Goal: Information Seeking & Learning: Learn about a topic

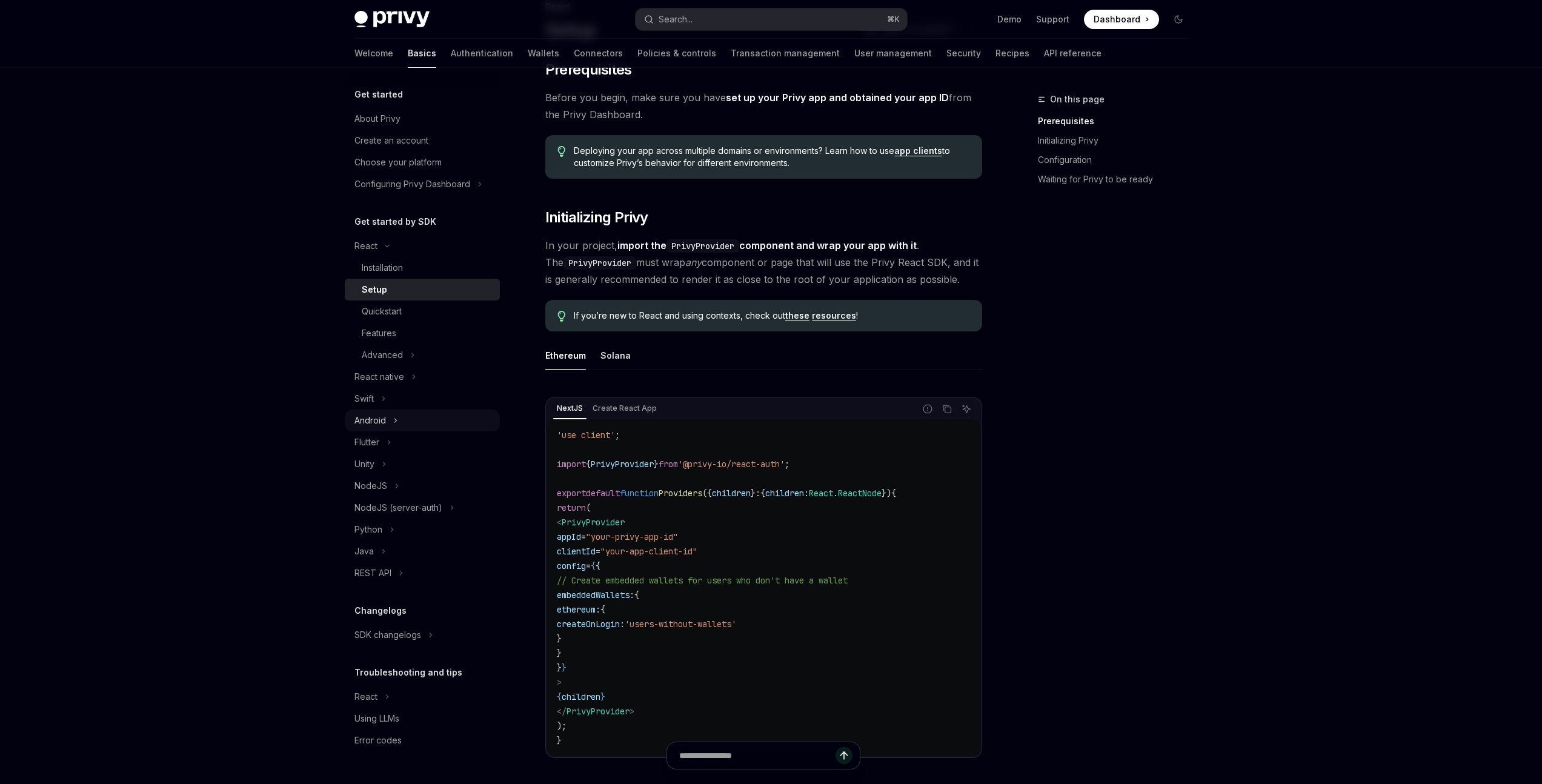
scroll to position [124, 0]
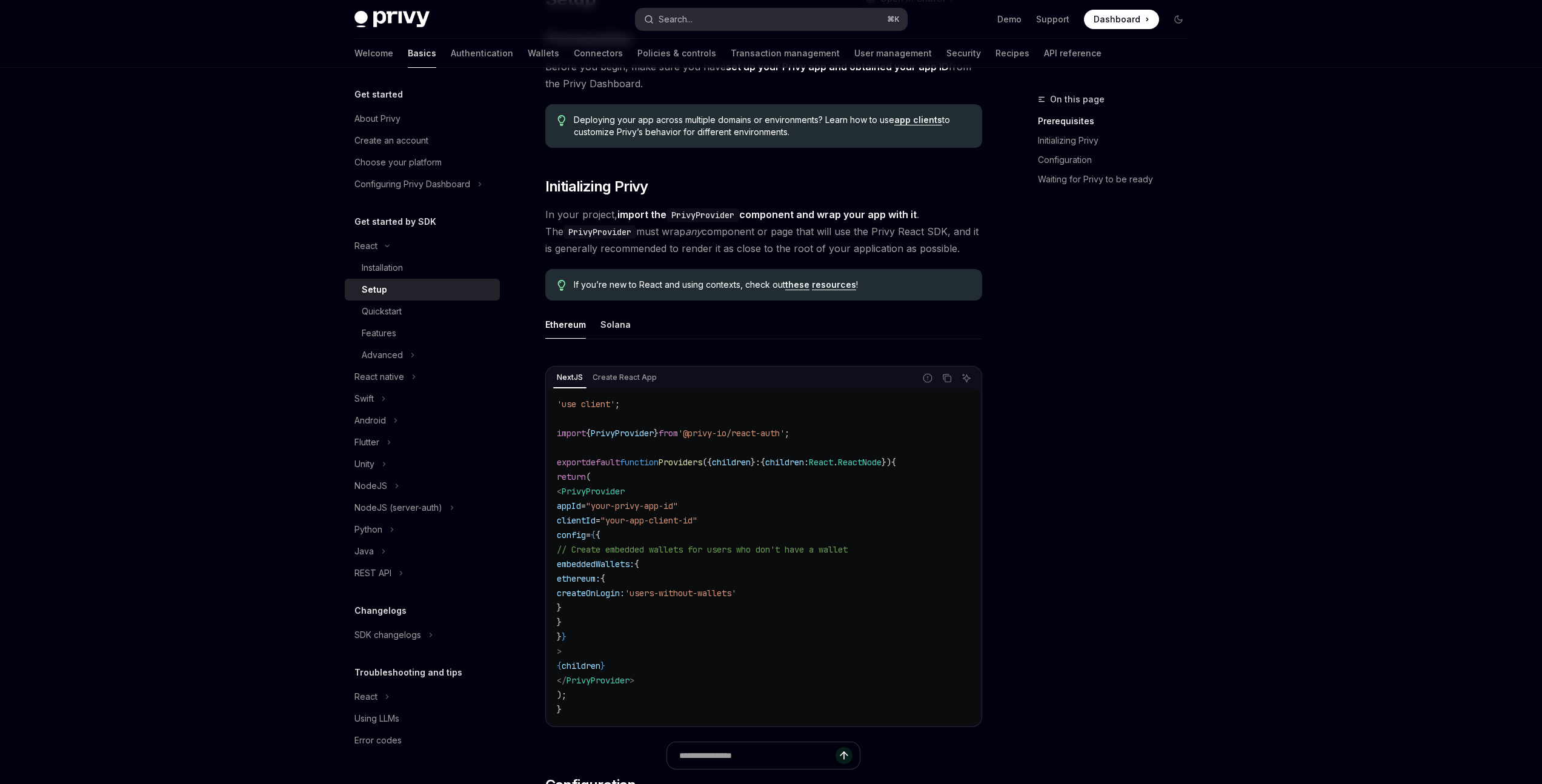
click at [739, 16] on button "Search... ⌘ K" at bounding box center [771, 19] width 271 height 22
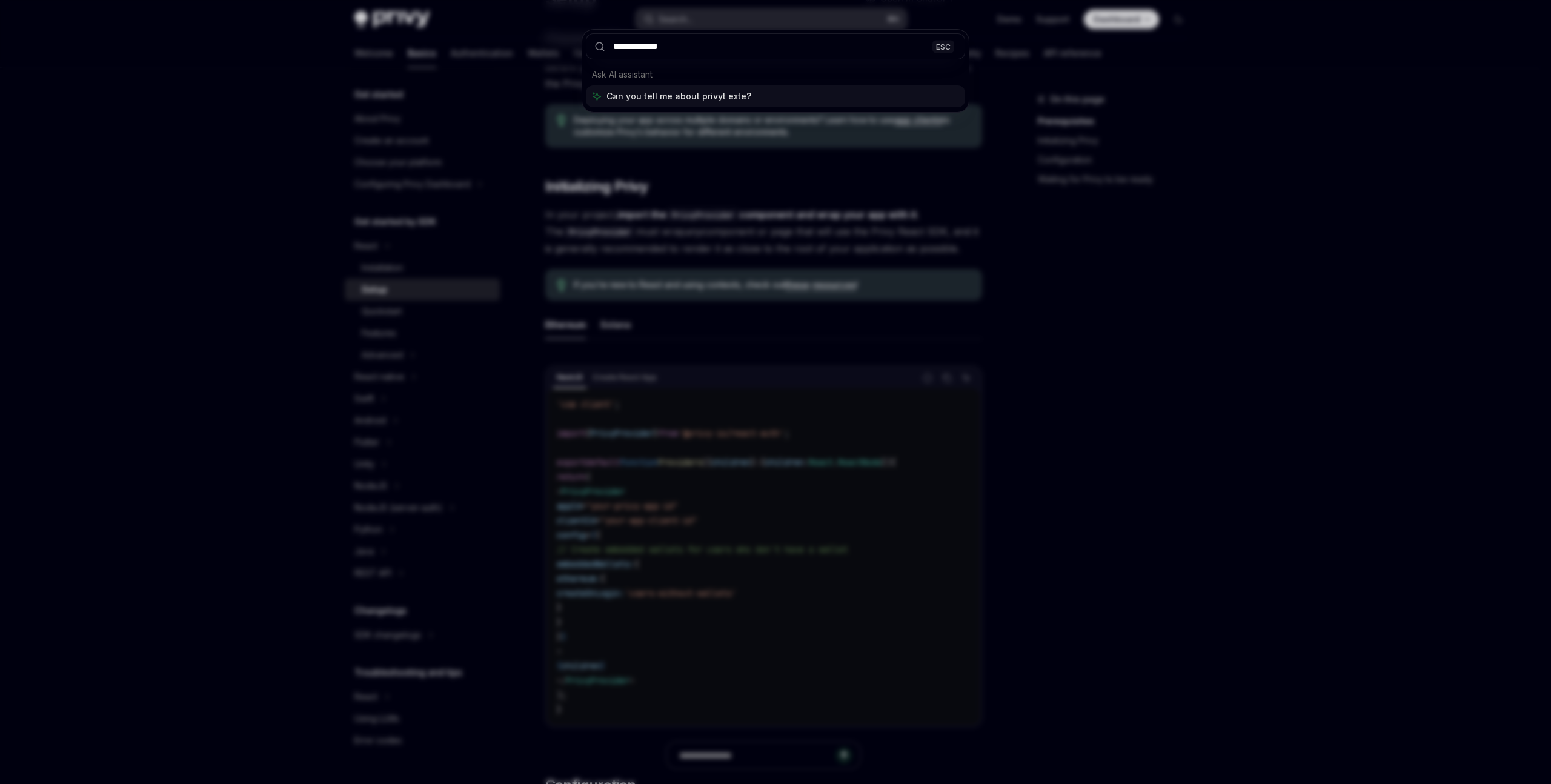
type input "**********"
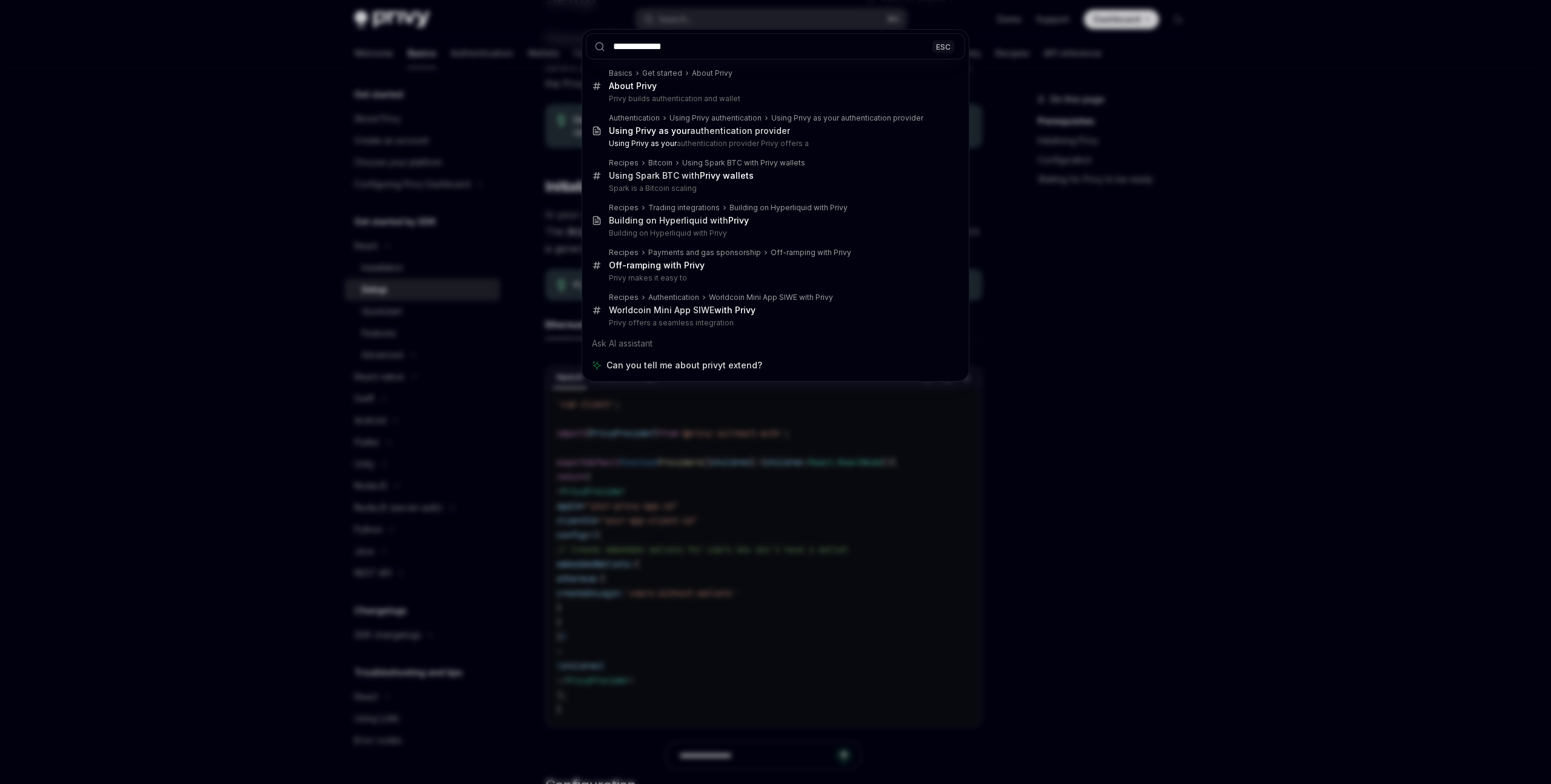
drag, startPoint x: 701, startPoint y: 46, endPoint x: 498, endPoint y: 37, distance: 203.2
click at [498, 37] on div "**********" at bounding box center [776, 392] width 1551 height 784
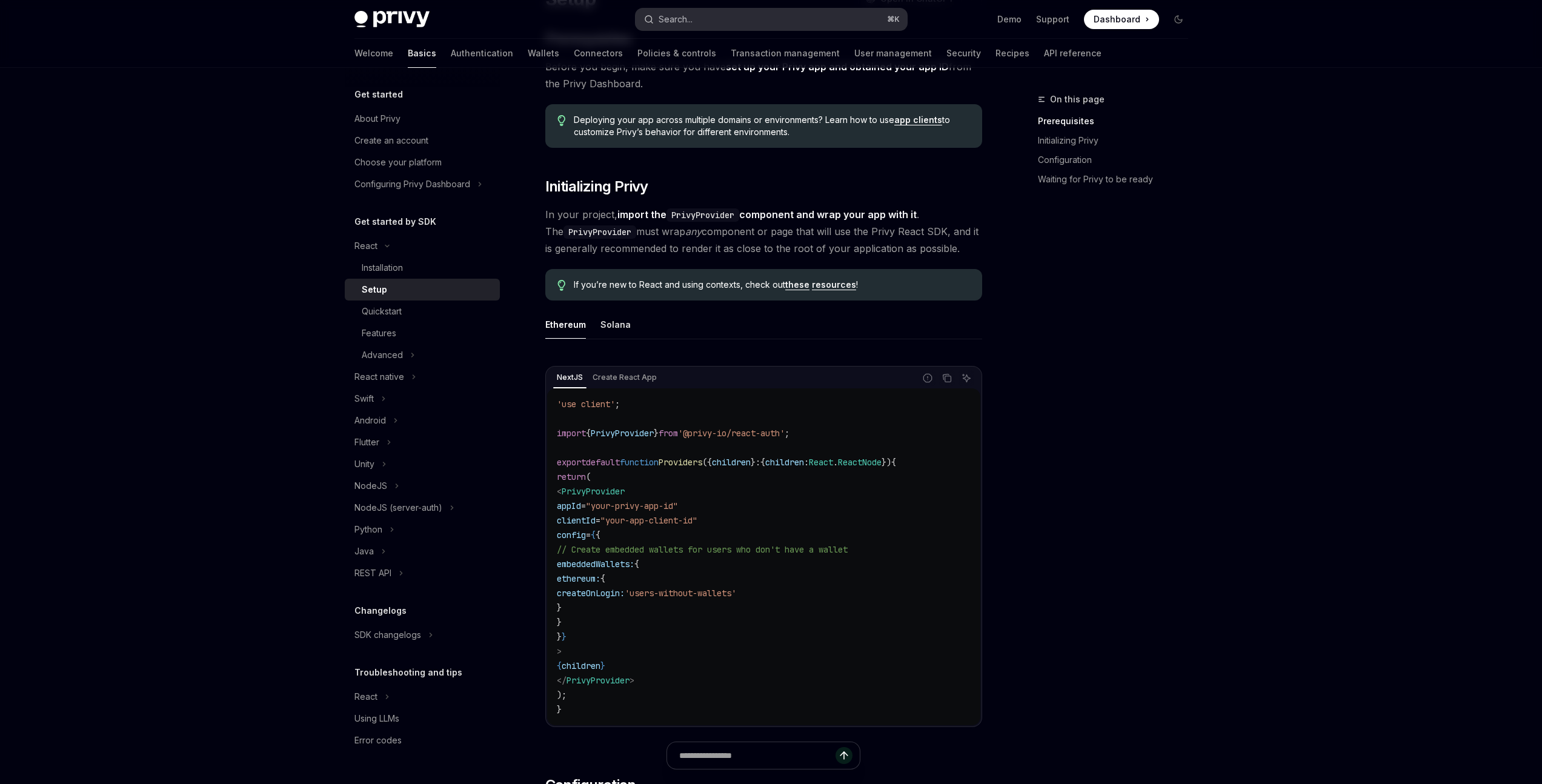
click at [727, 24] on button "Search... ⌘ K" at bounding box center [771, 19] width 271 height 22
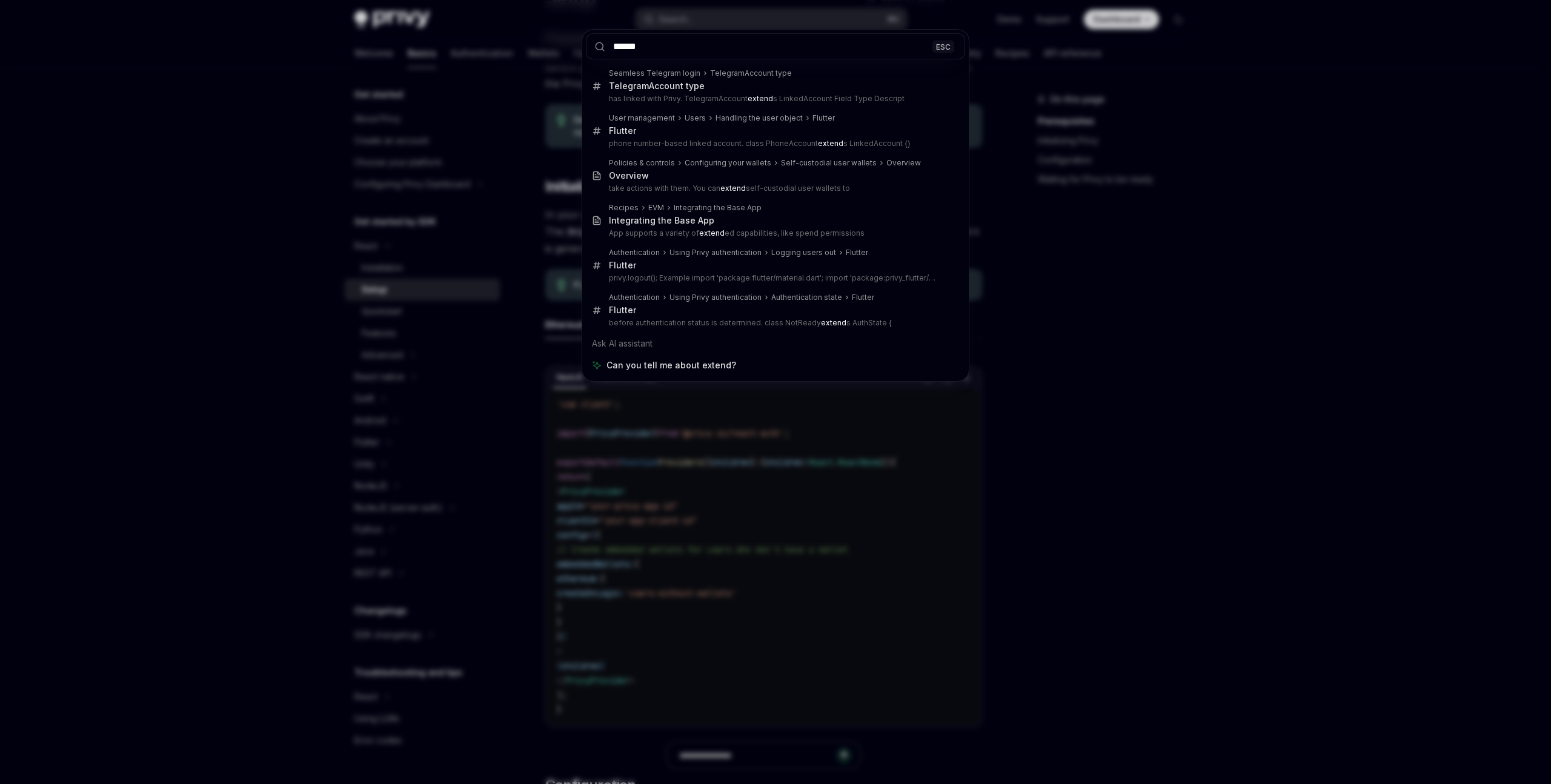
type input "******"
click at [1161, 226] on div "****** ESC Seamless Telegram login TelegramAccount type TelegramAccount type ha…" at bounding box center [776, 392] width 1551 height 784
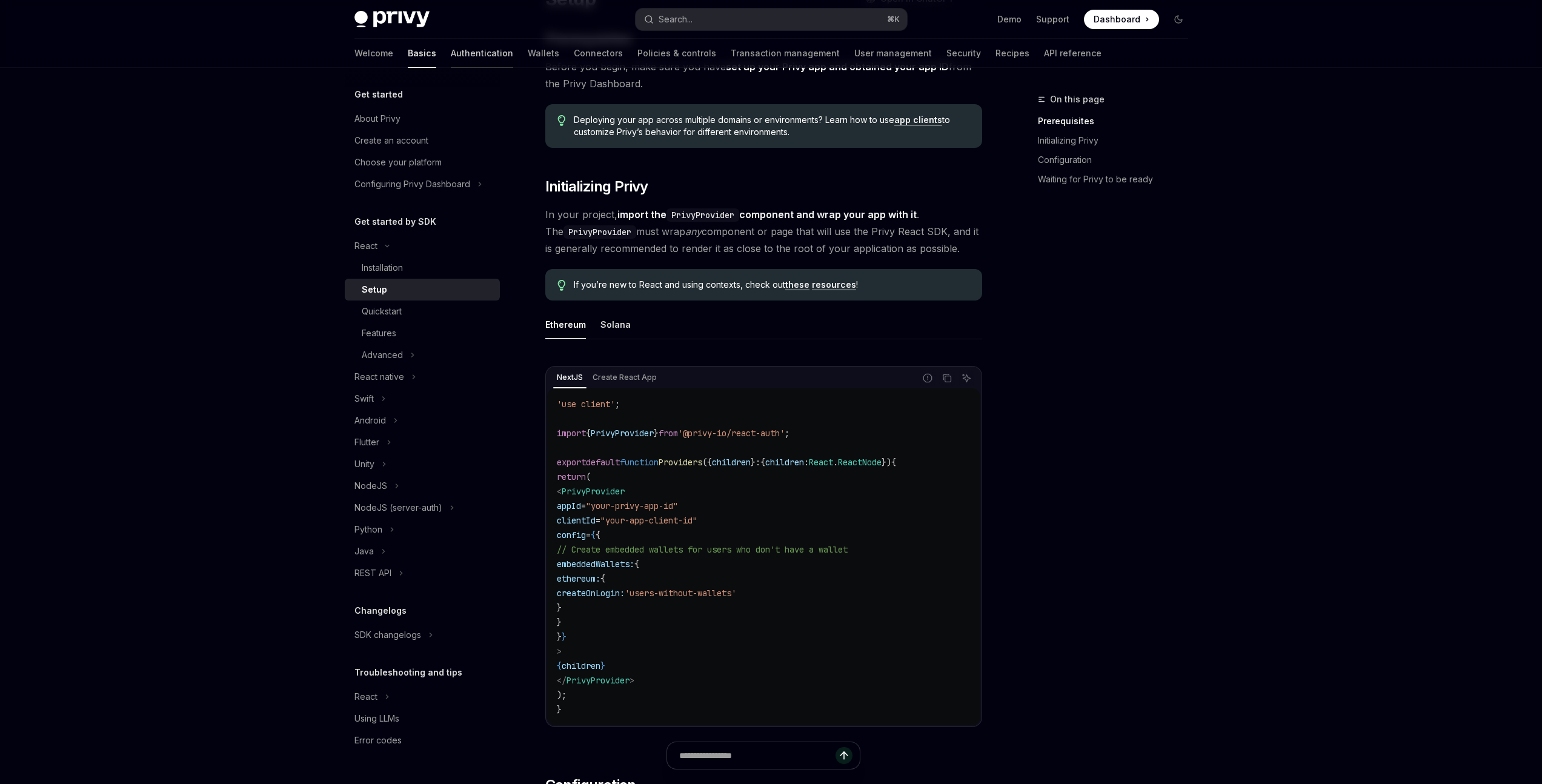
click at [451, 54] on link "Authentication" at bounding box center [481, 53] width 62 height 29
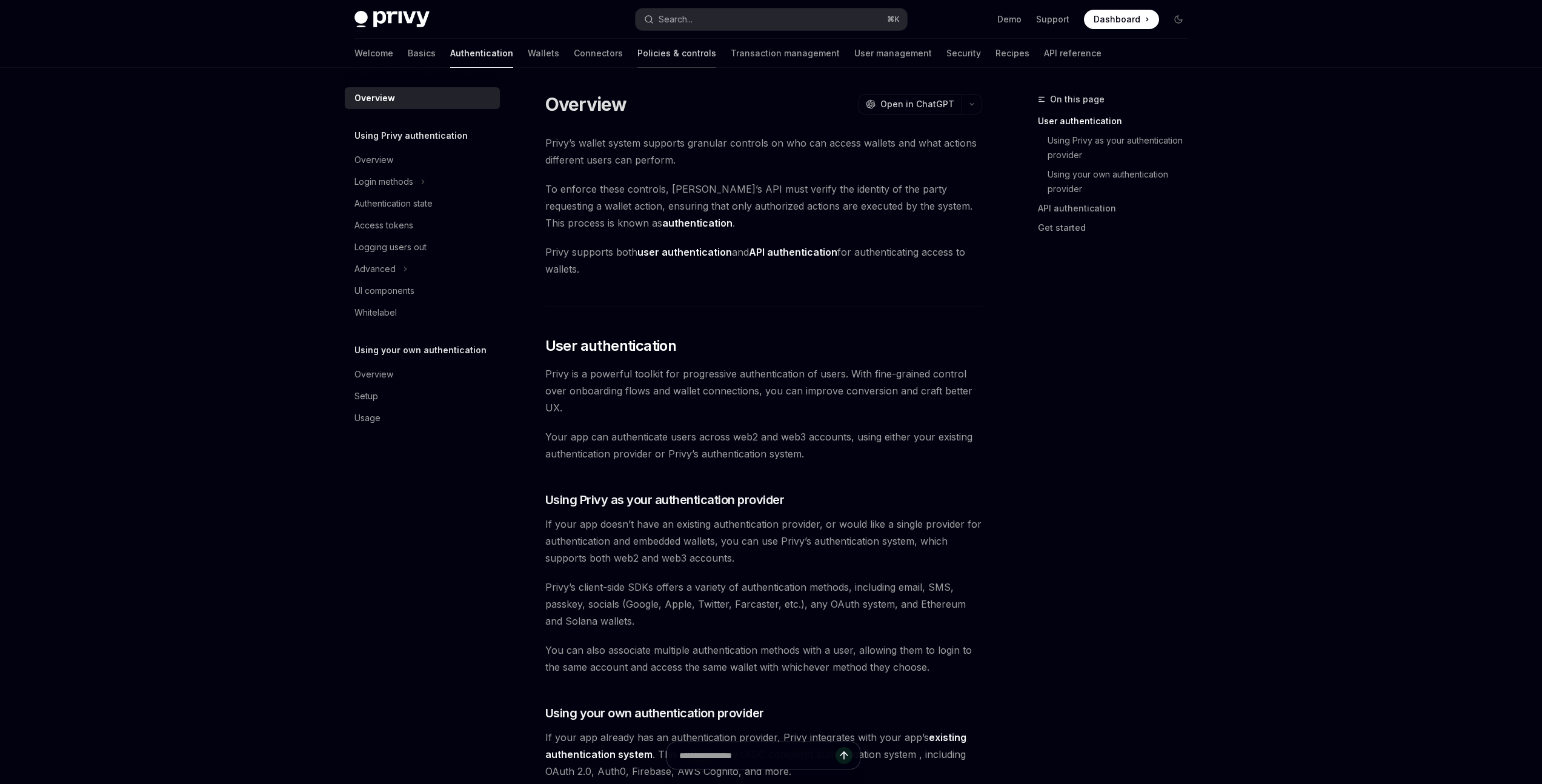
click at [638, 52] on link "Policies & controls" at bounding box center [677, 53] width 78 height 29
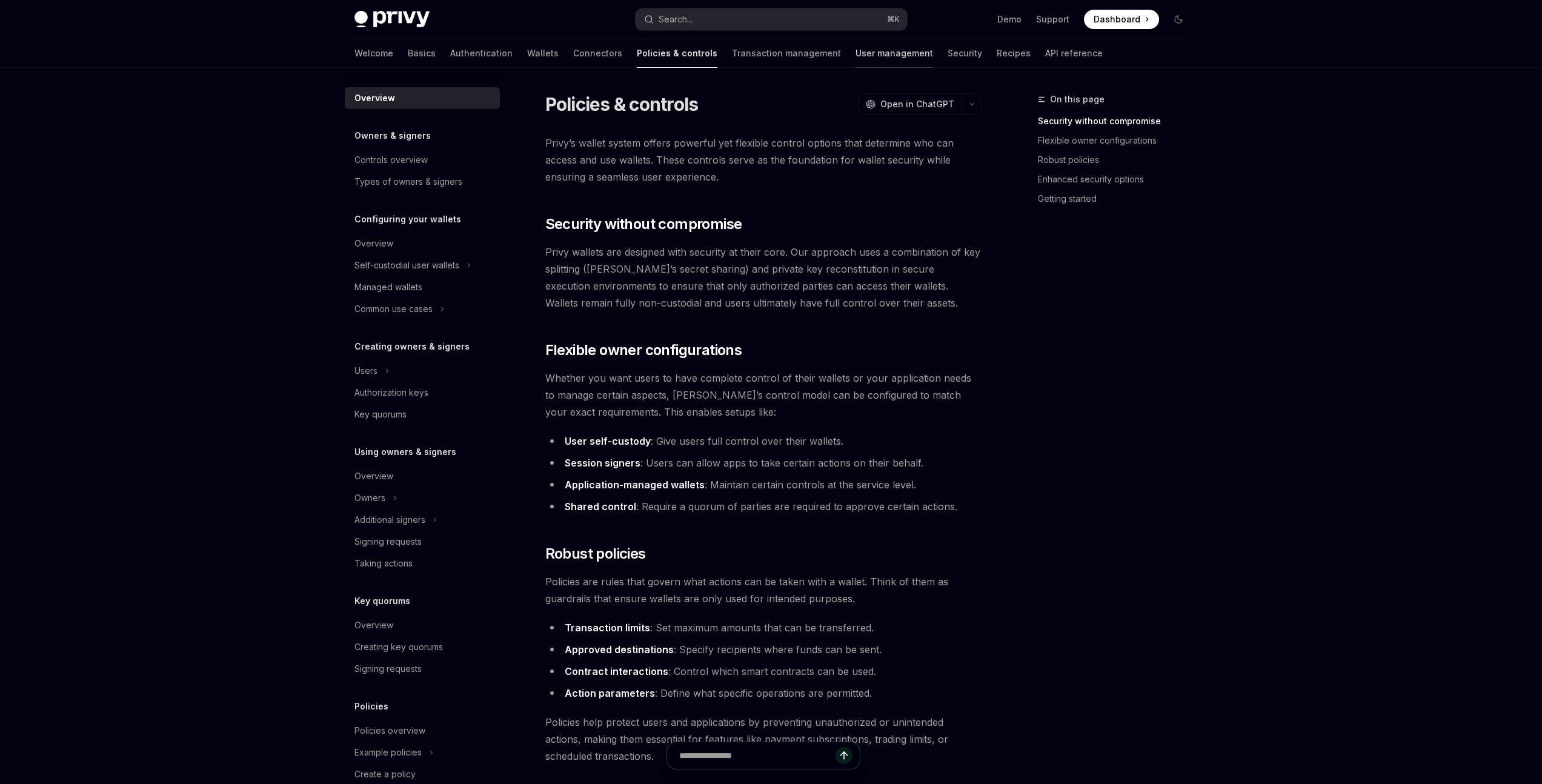
click at [855, 49] on link "User management" at bounding box center [894, 53] width 78 height 29
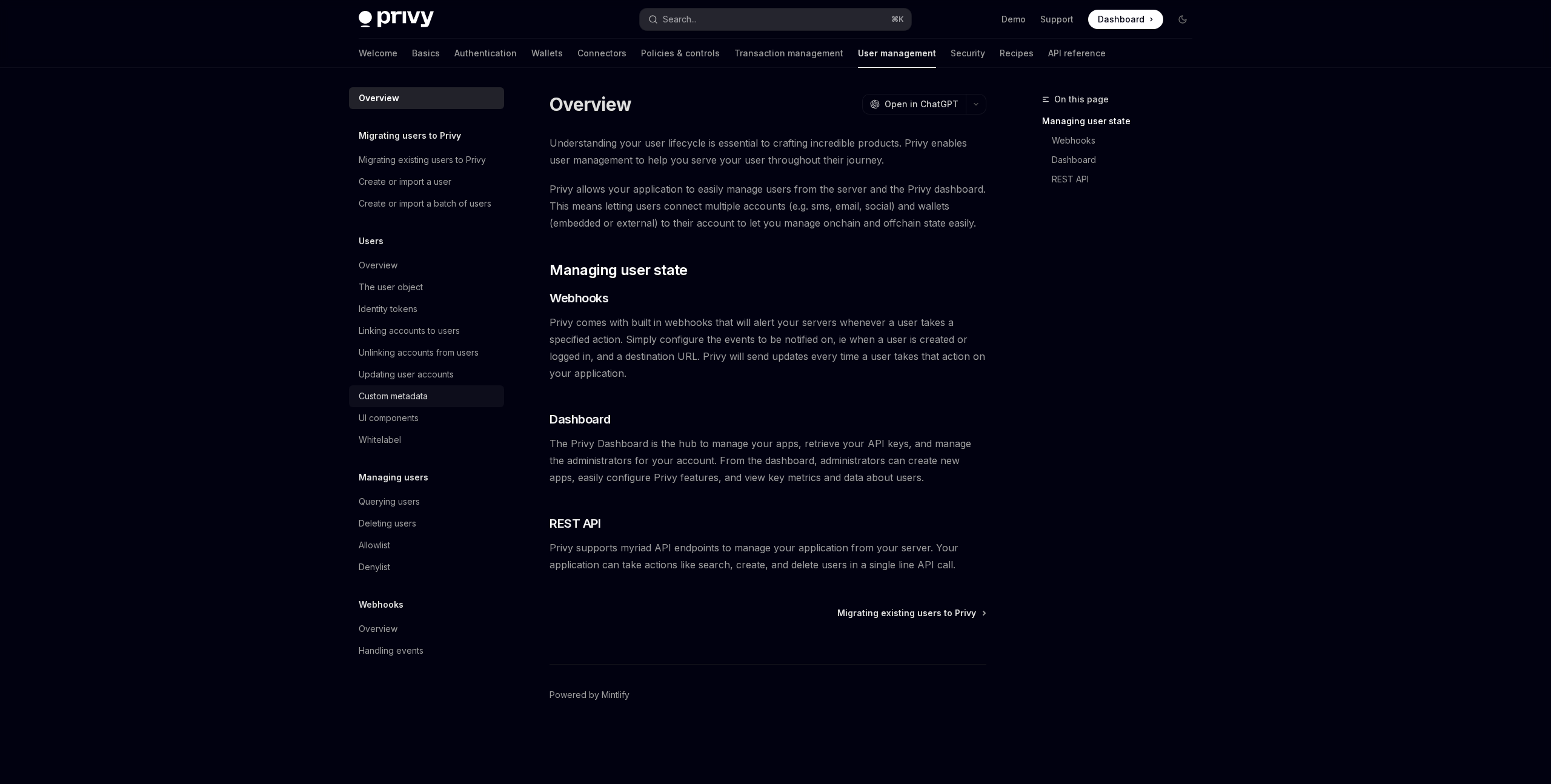
click at [420, 396] on div "Custom metadata" at bounding box center [393, 396] width 69 height 14
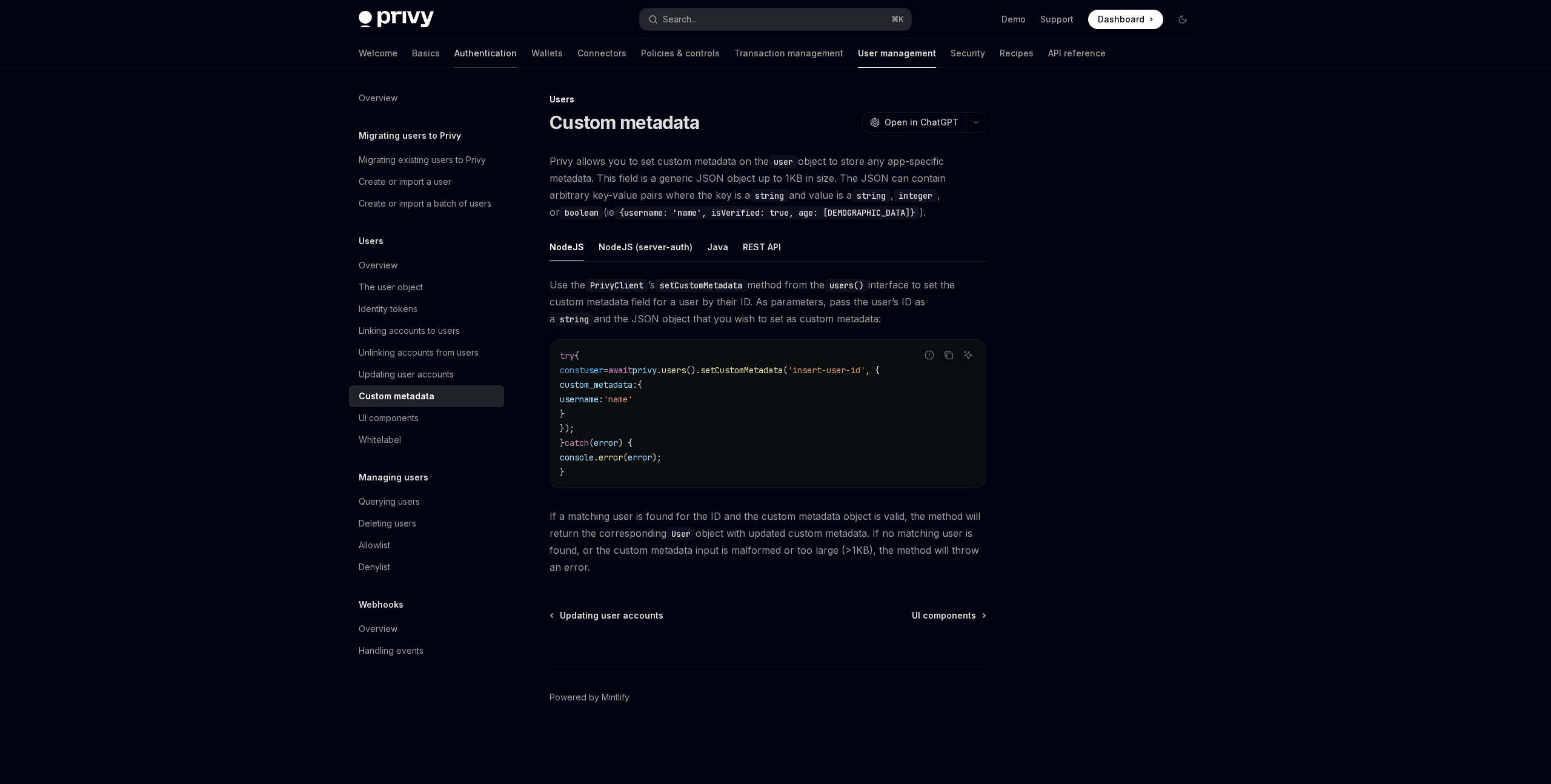
click at [454, 54] on link "Authentication" at bounding box center [485, 53] width 62 height 29
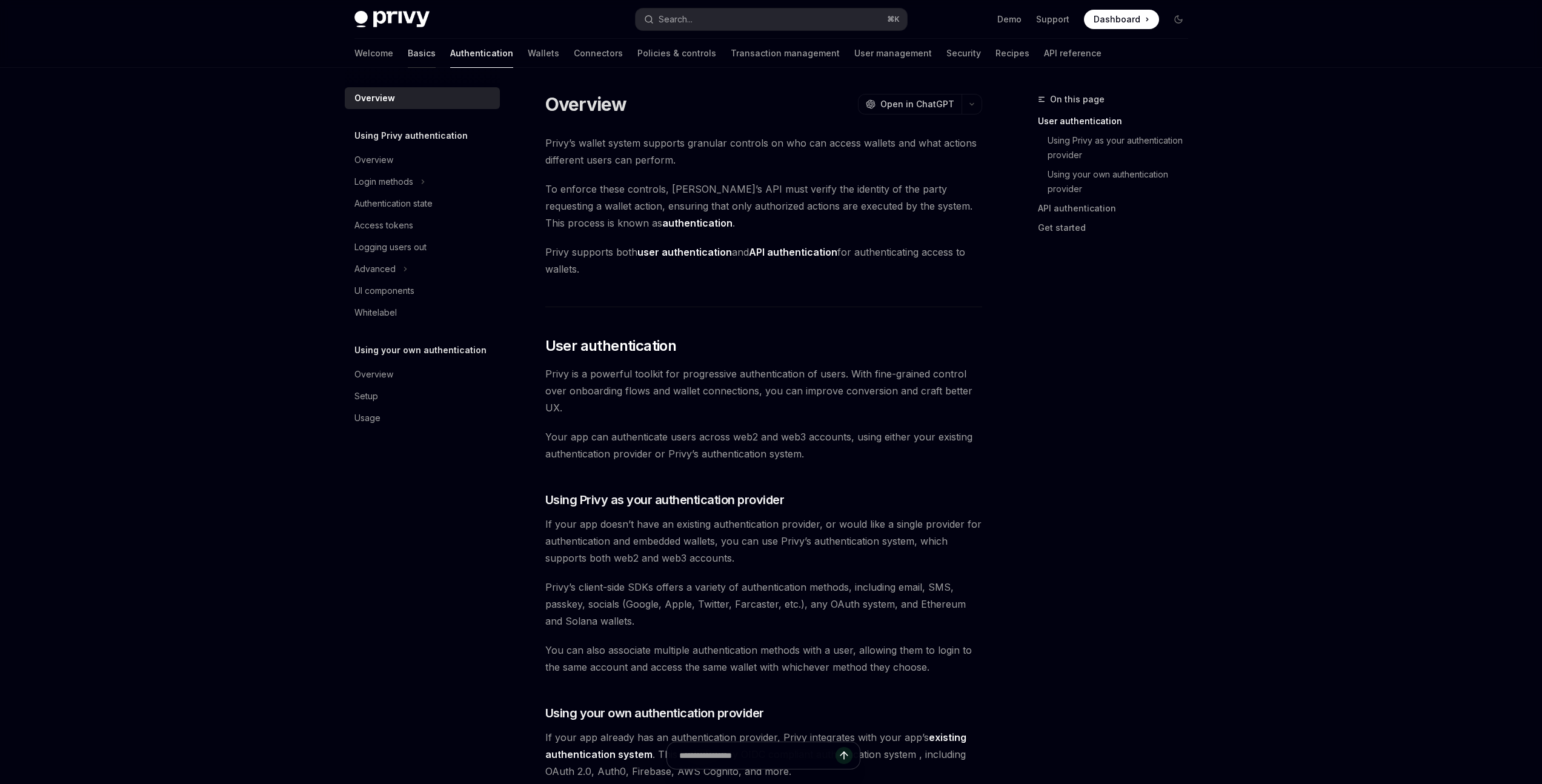
click at [407, 50] on link "Basics" at bounding box center [421, 53] width 28 height 29
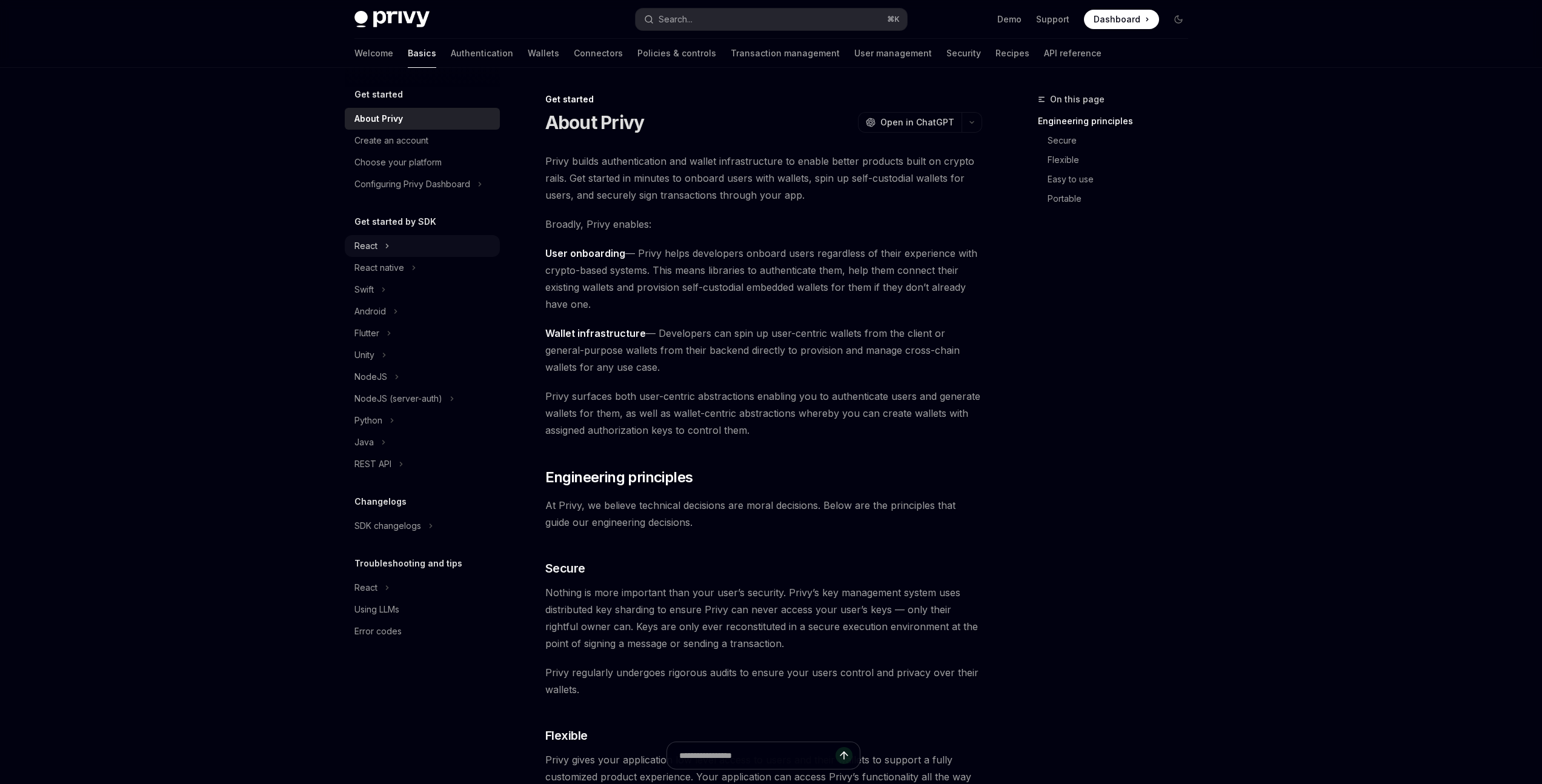
click at [372, 245] on div "React" at bounding box center [366, 246] width 23 height 14
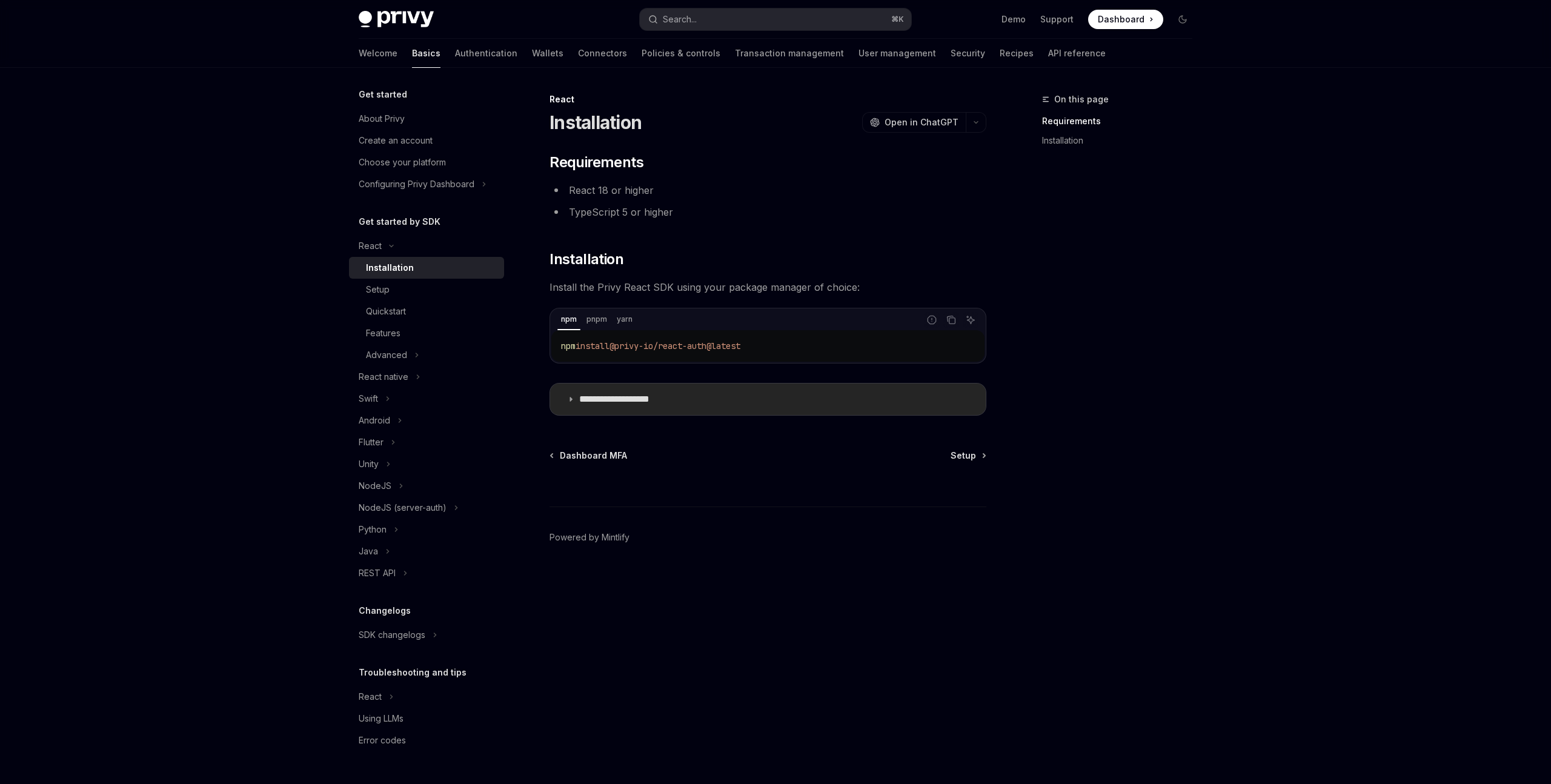
click at [573, 396] on icon at bounding box center [570, 399] width 7 height 7
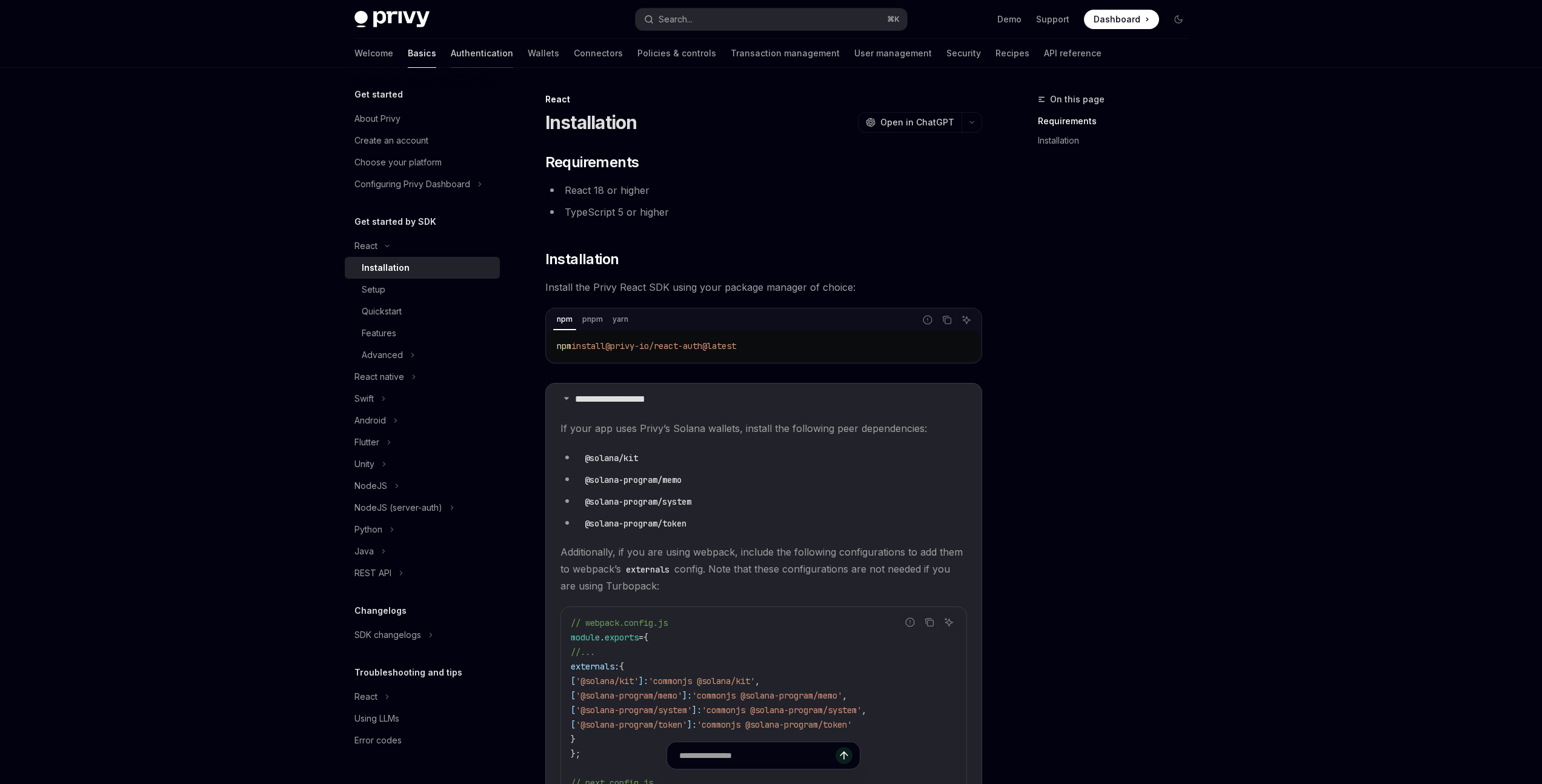
click at [451, 54] on link "Authentication" at bounding box center [481, 53] width 62 height 29
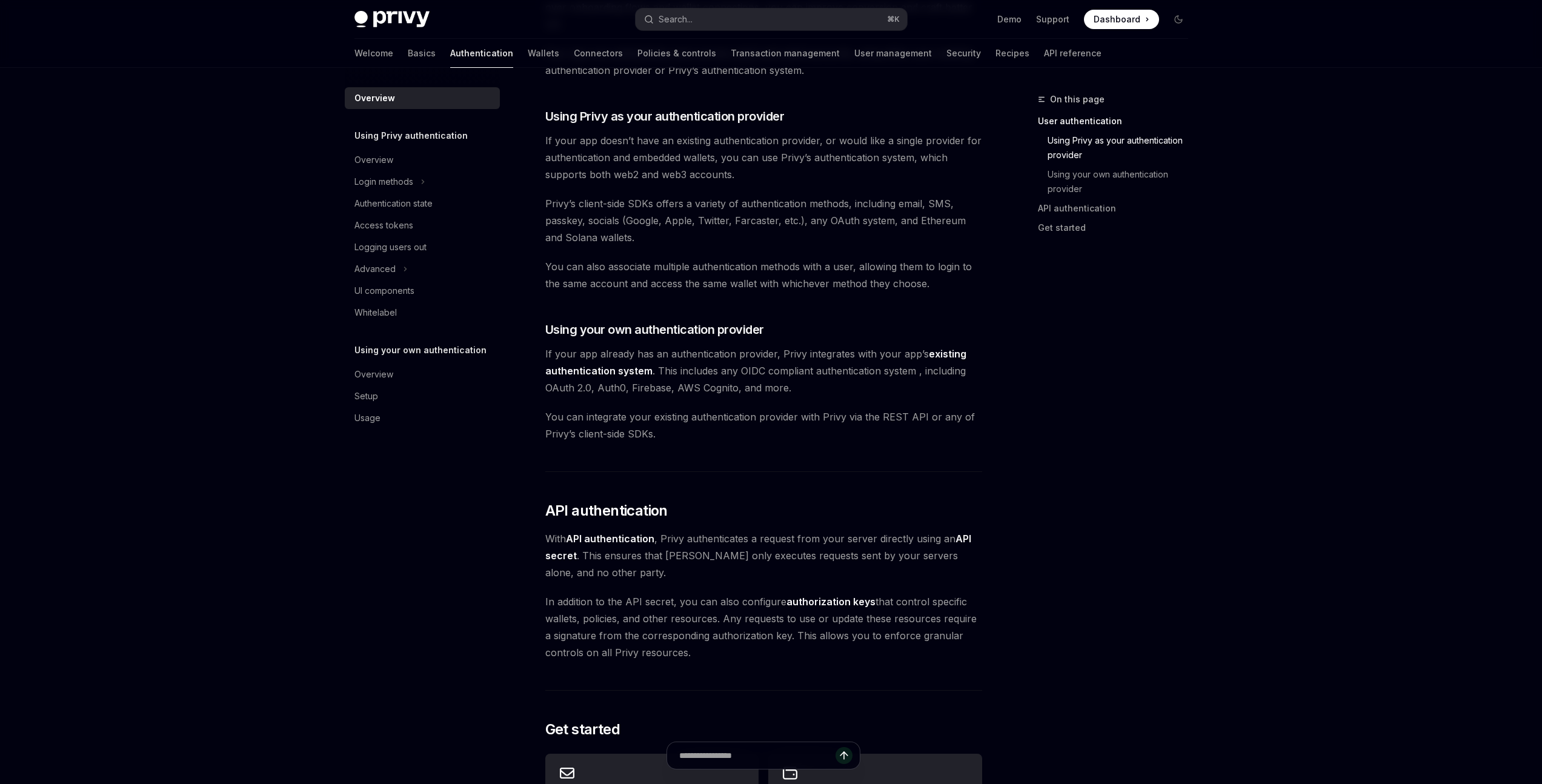
scroll to position [139, 0]
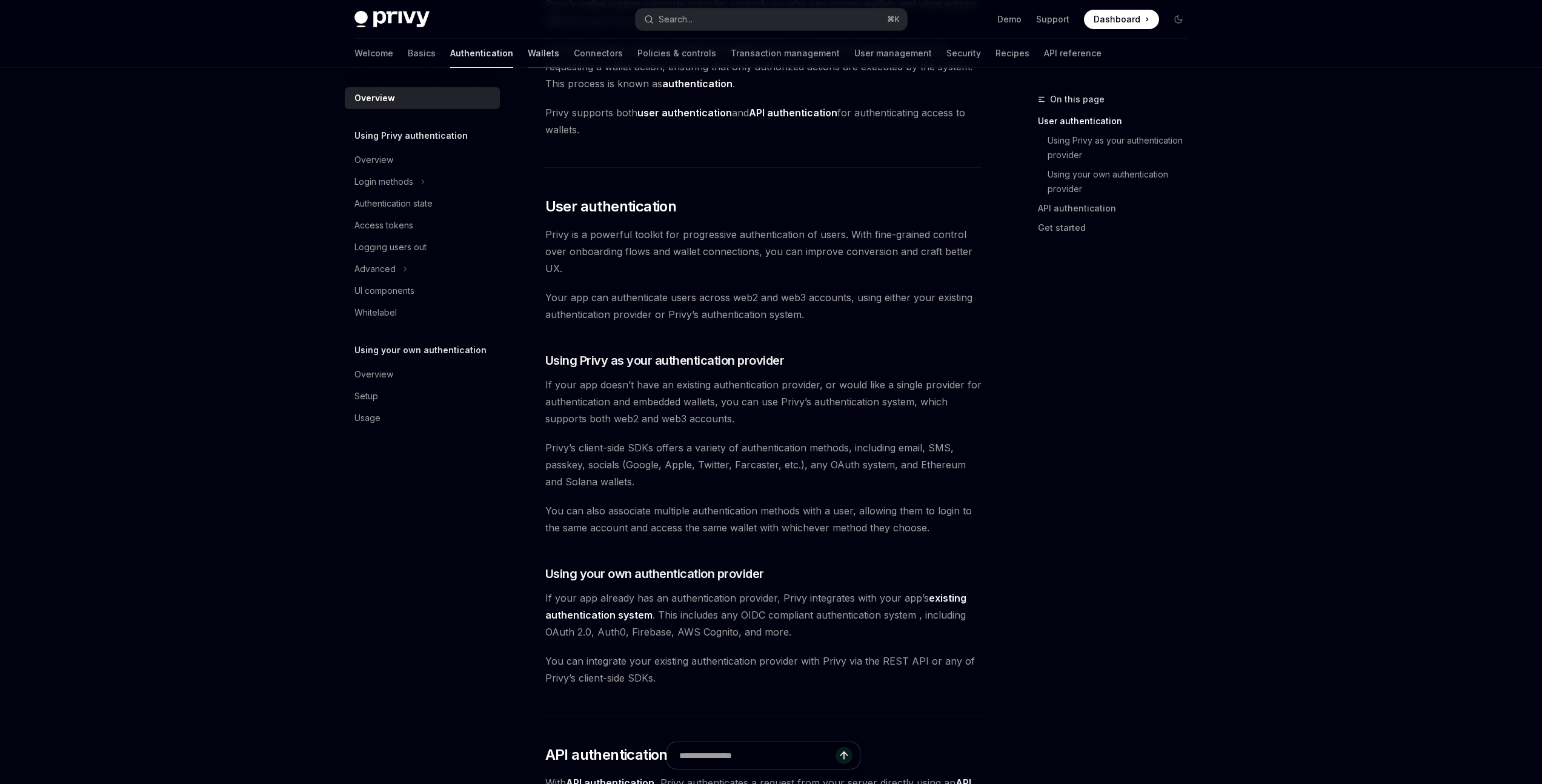
click at [528, 52] on link "Wallets" at bounding box center [543, 53] width 31 height 29
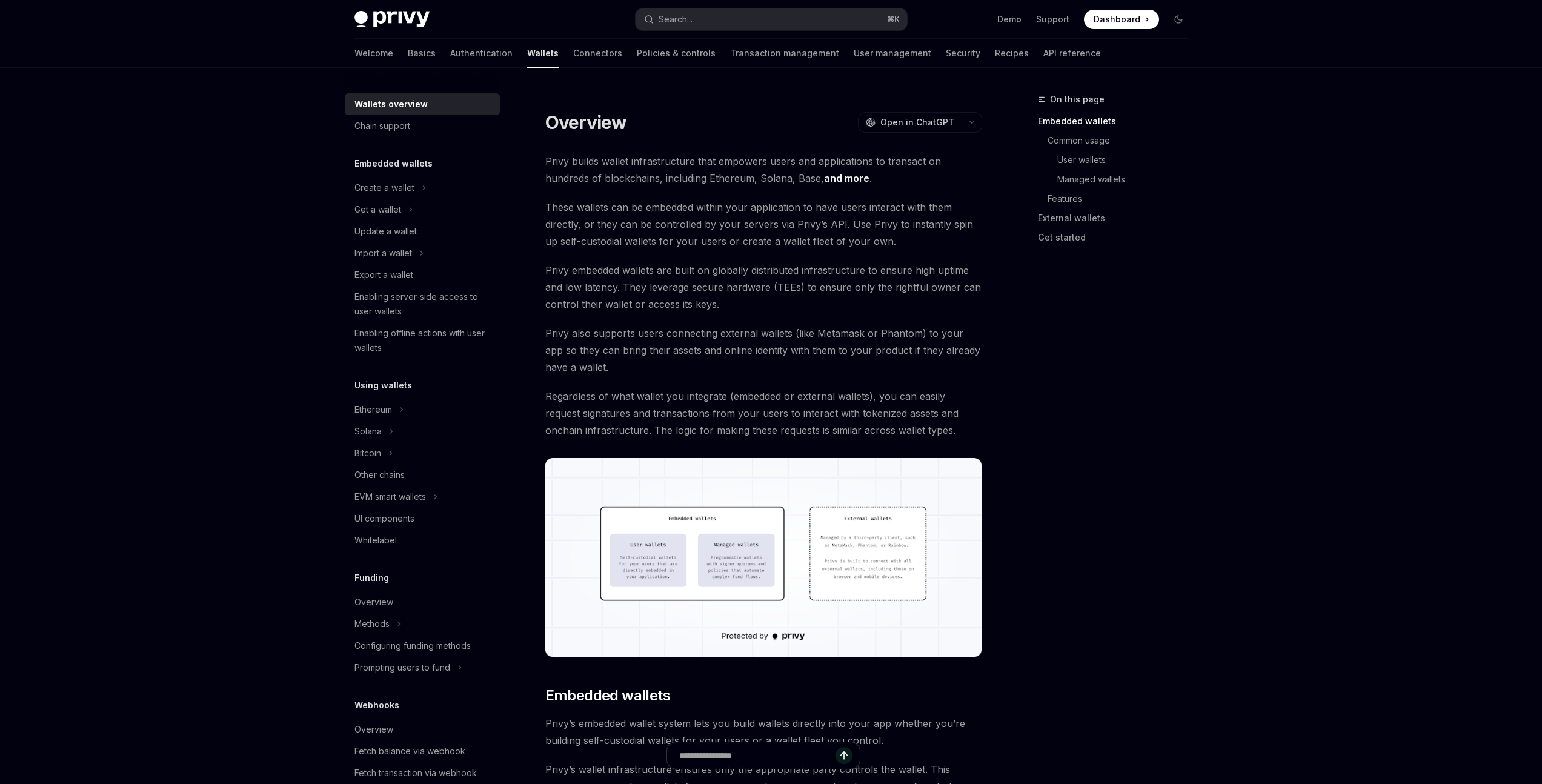
click at [564, 54] on div "Welcome Basics Authentication Wallets Connectors Policies & controls Transactio…" at bounding box center [727, 53] width 746 height 29
click at [573, 54] on link "Connectors" at bounding box center [597, 53] width 49 height 29
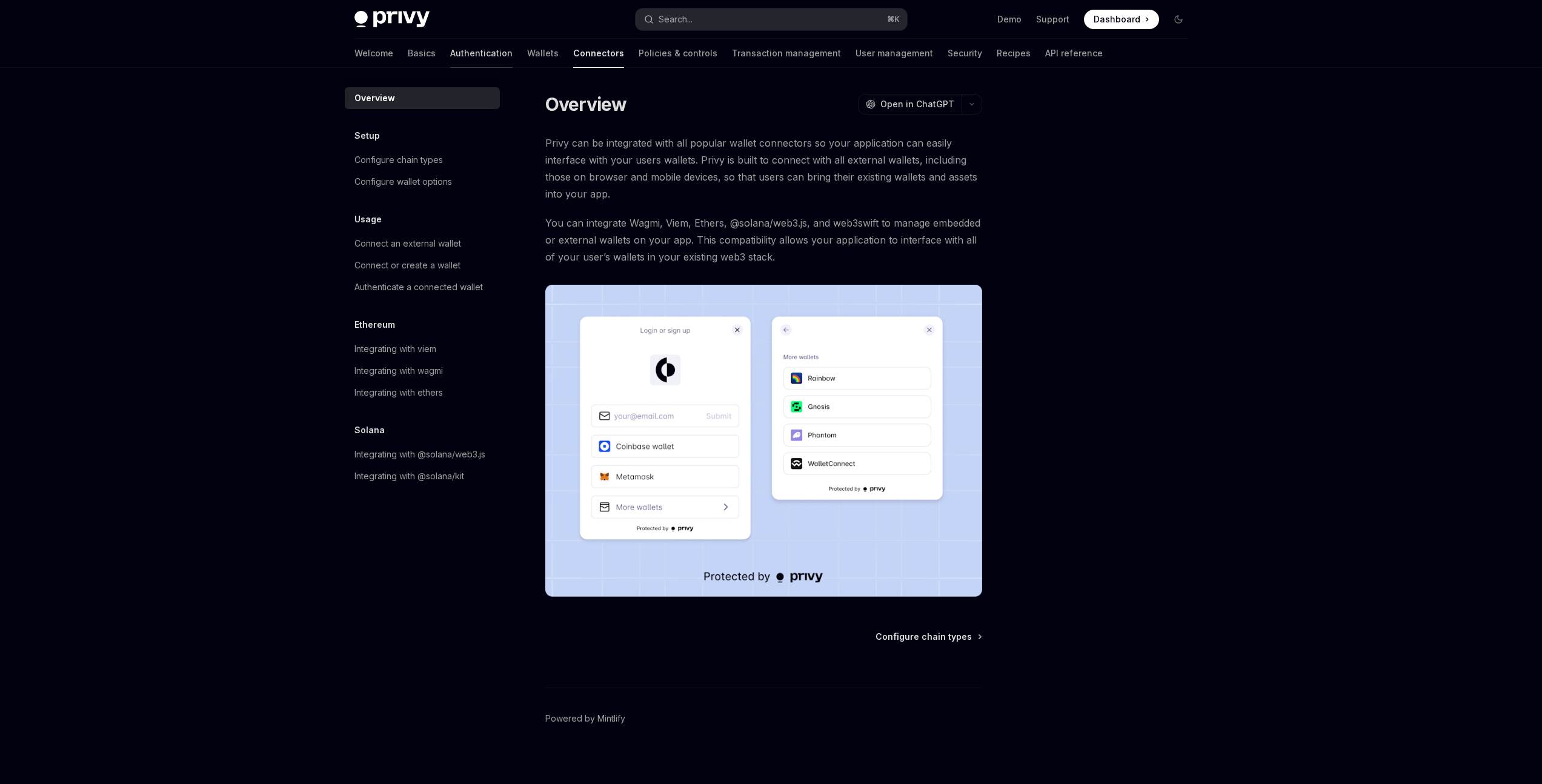
click at [450, 46] on link "Authentication" at bounding box center [481, 53] width 62 height 29
type textarea "*"
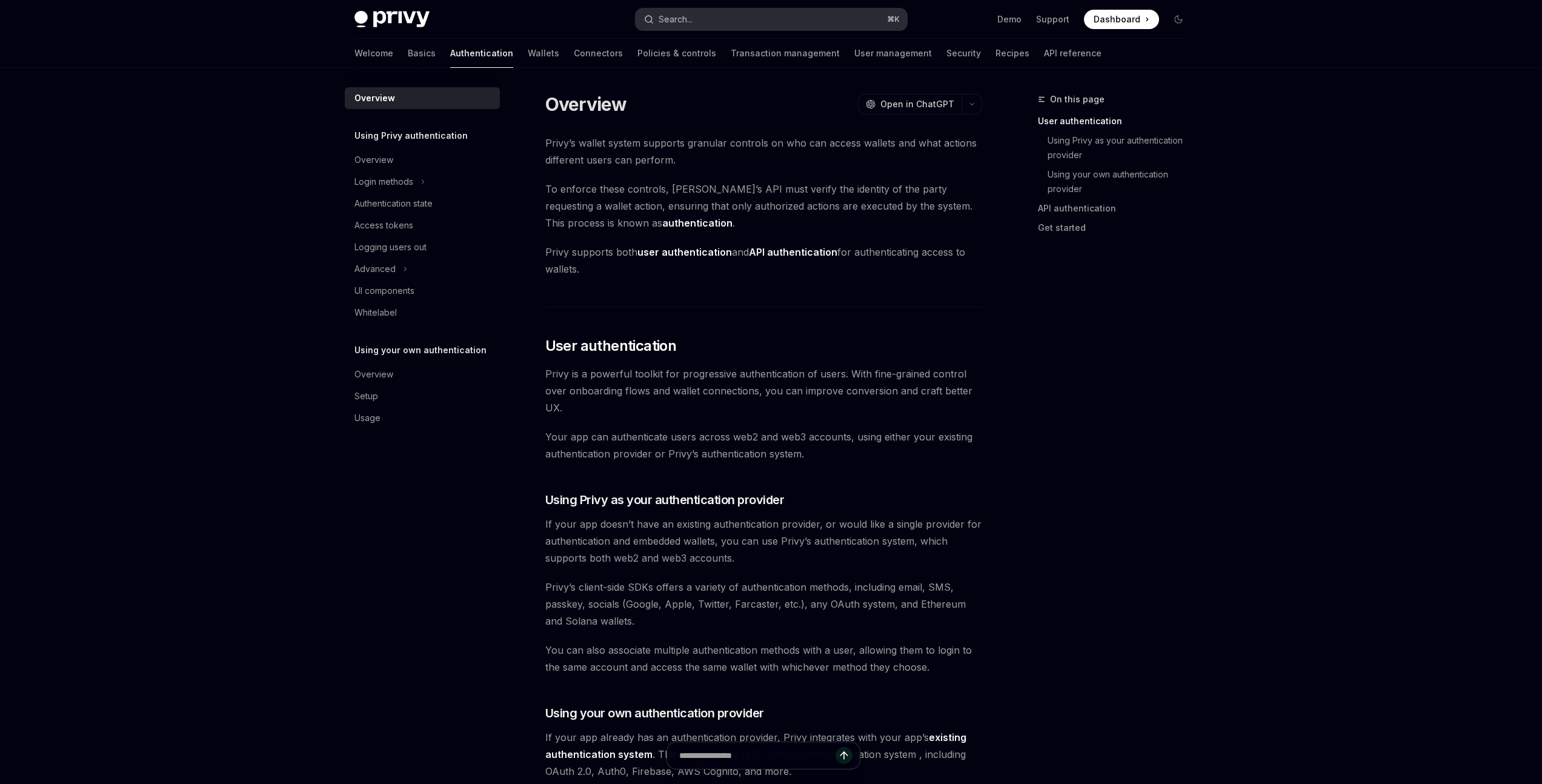
click at [728, 12] on button "Search... ⌘ K" at bounding box center [771, 19] width 271 height 22
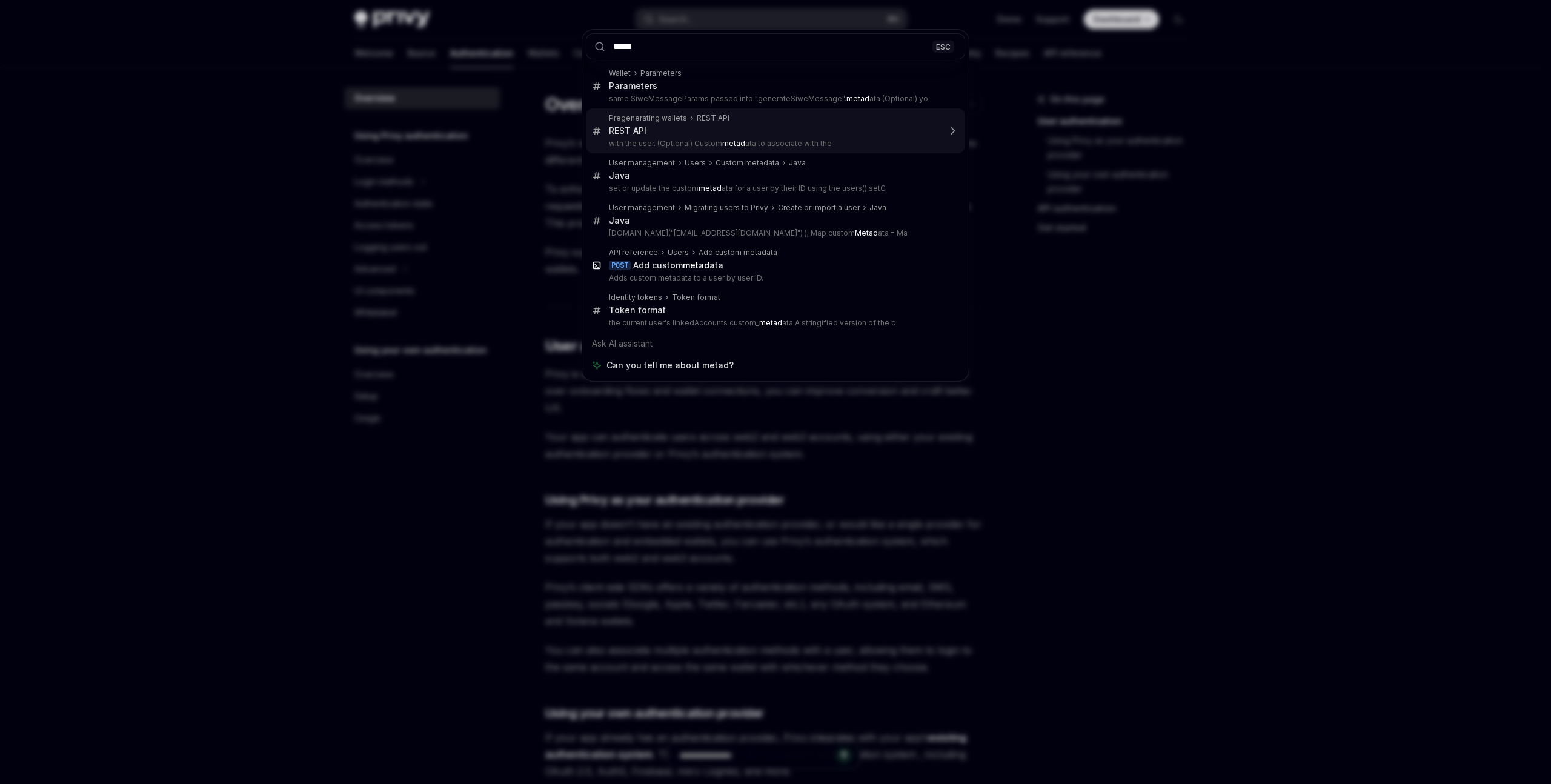
type input "******"
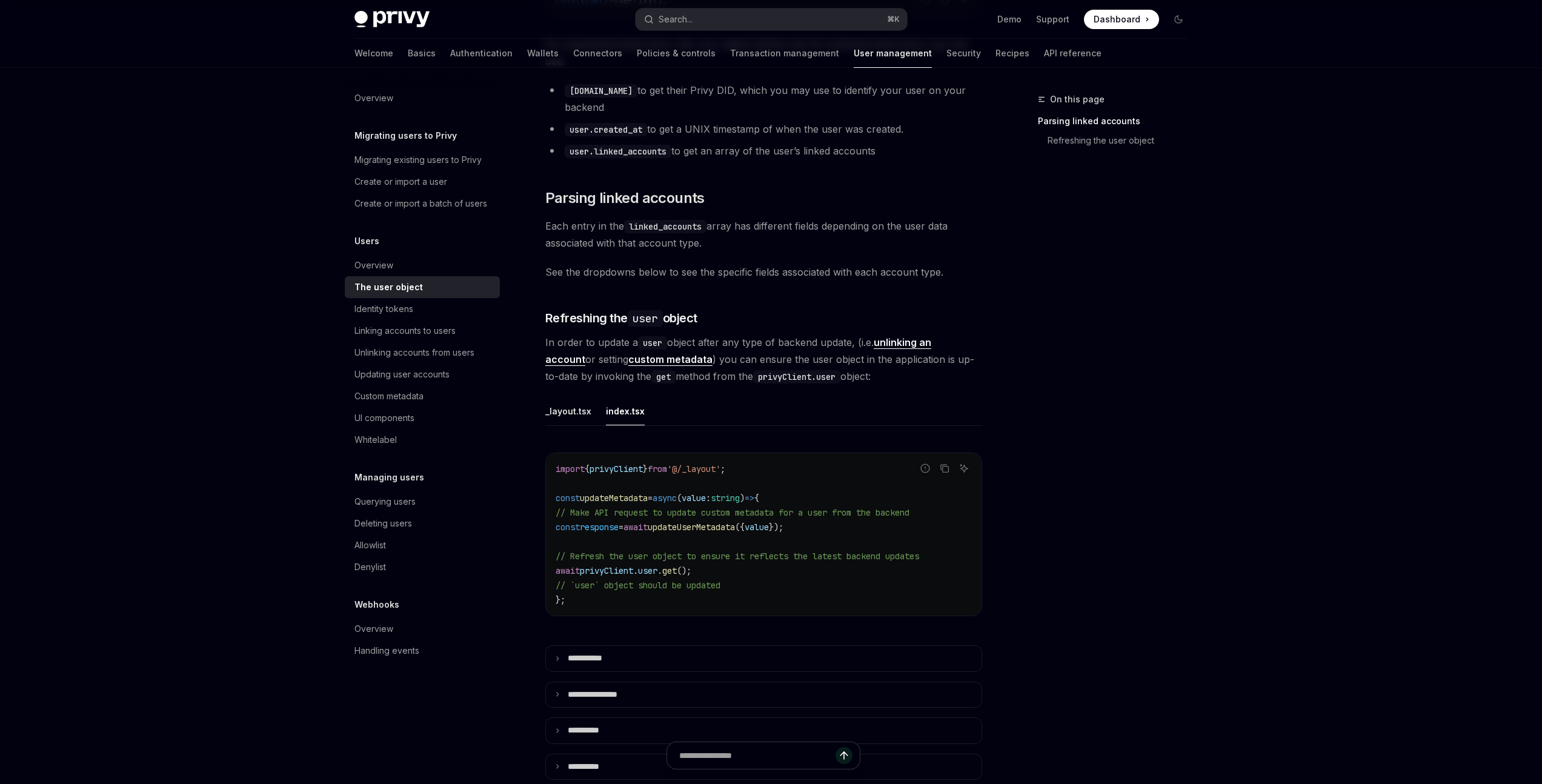
scroll to position [273, 0]
click at [679, 307] on span "Refreshing the user object" at bounding box center [621, 316] width 152 height 17
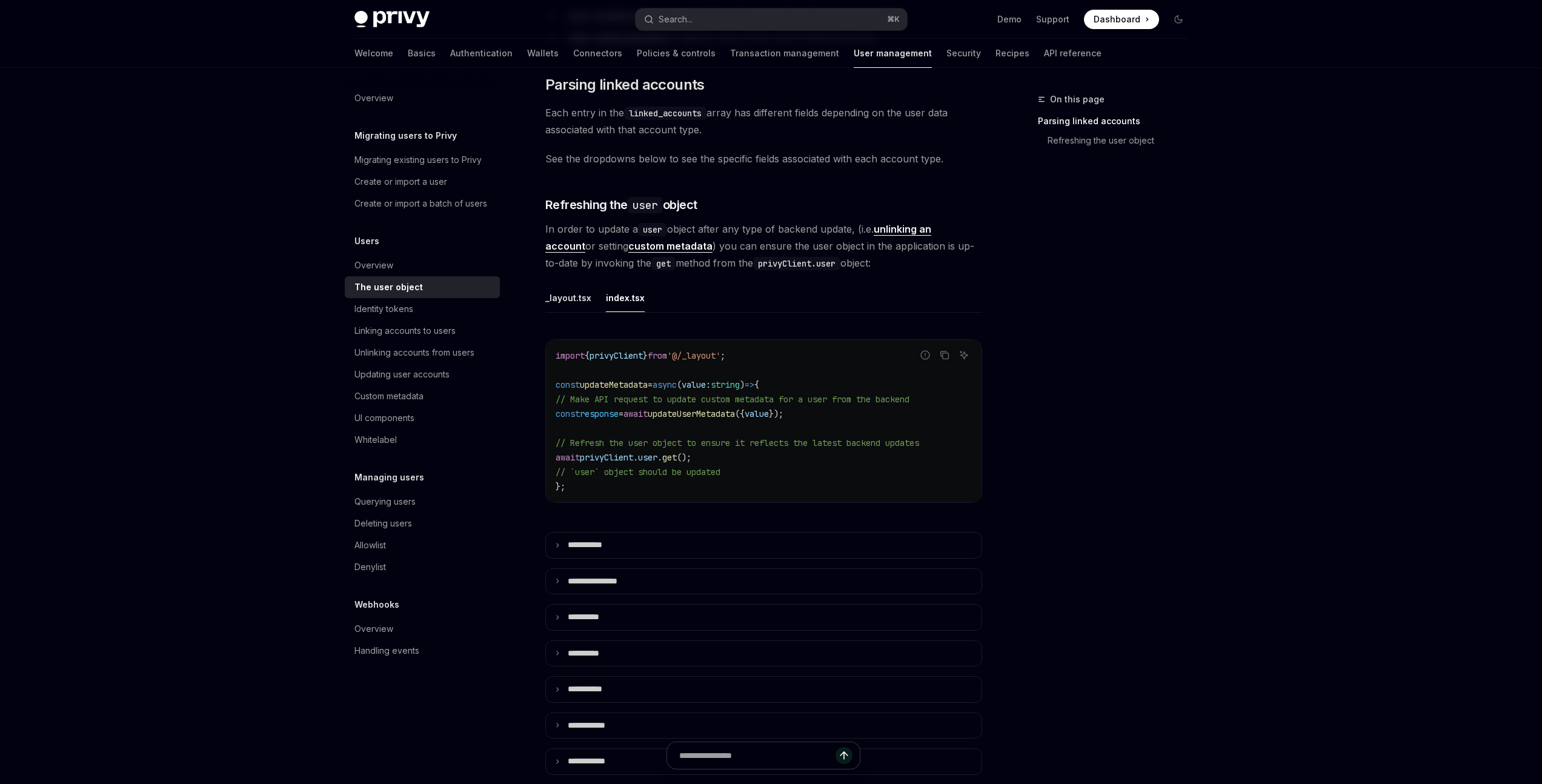
scroll to position [375, 0]
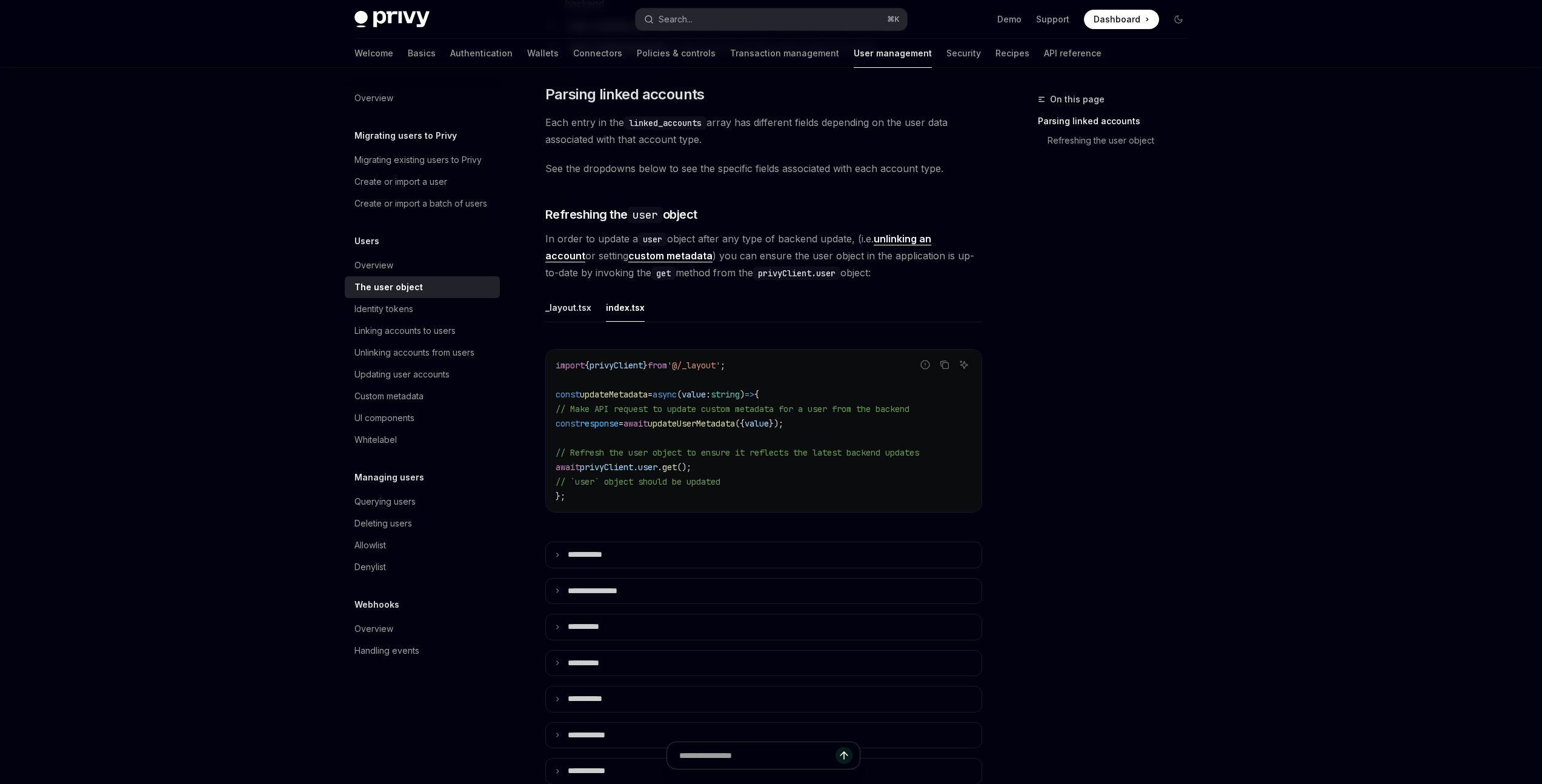
drag, startPoint x: 640, startPoint y: 407, endPoint x: 829, endPoint y: 406, distance: 189.0
click at [829, 406] on code "import { privyClient } from '@/_layout' ; const updateMetadata = async ( value …" at bounding box center [764, 431] width 416 height 145
click at [706, 412] on code "import { privyClient } from '@/_layout' ; const updateMetadata = async ( value …" at bounding box center [764, 431] width 416 height 145
click at [706, 411] on code "import { privyClient } from '@/_layout' ; const updateMetadata = async ( value …" at bounding box center [764, 431] width 416 height 145
click at [621, 389] on span "updateMetadata" at bounding box center [614, 394] width 68 height 11
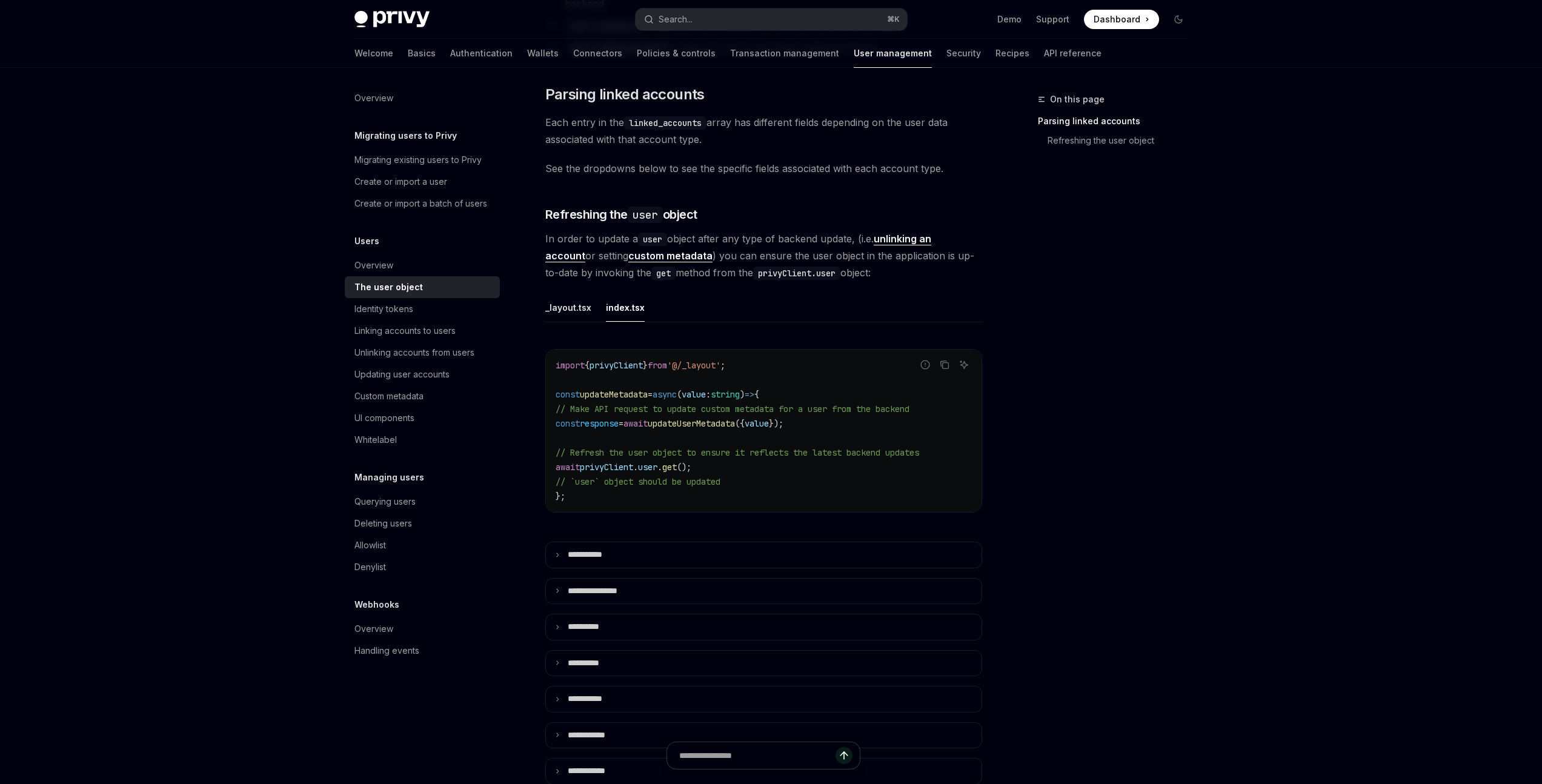
click at [621, 389] on span "updateMetadata" at bounding box center [614, 394] width 68 height 11
click at [735, 418] on span "updateUserMetadata" at bounding box center [691, 423] width 87 height 11
click at [642, 389] on span "updateMetadata" at bounding box center [614, 394] width 68 height 11
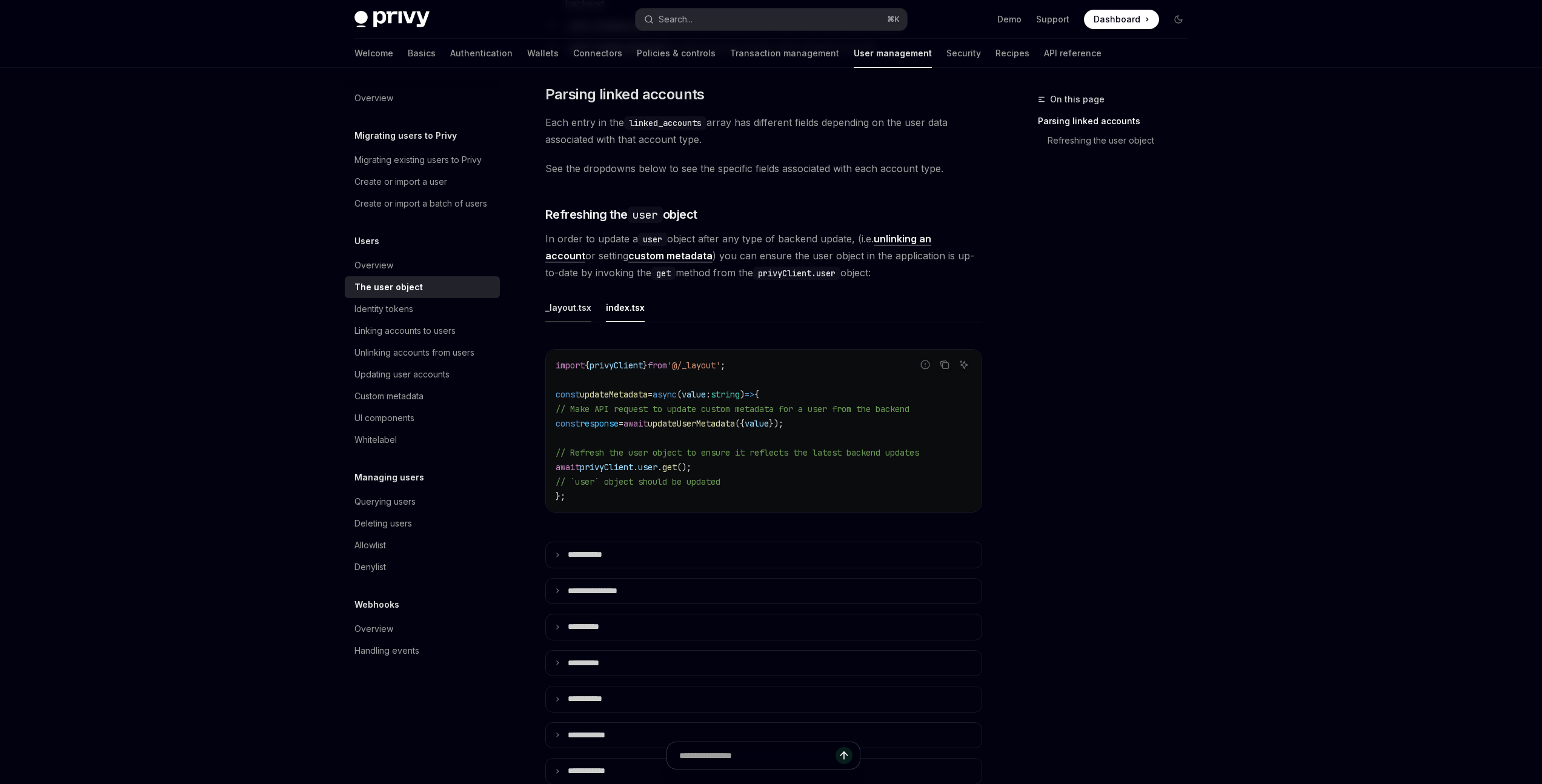
click at [581, 294] on button "_layout.tsx" at bounding box center [568, 307] width 46 height 29
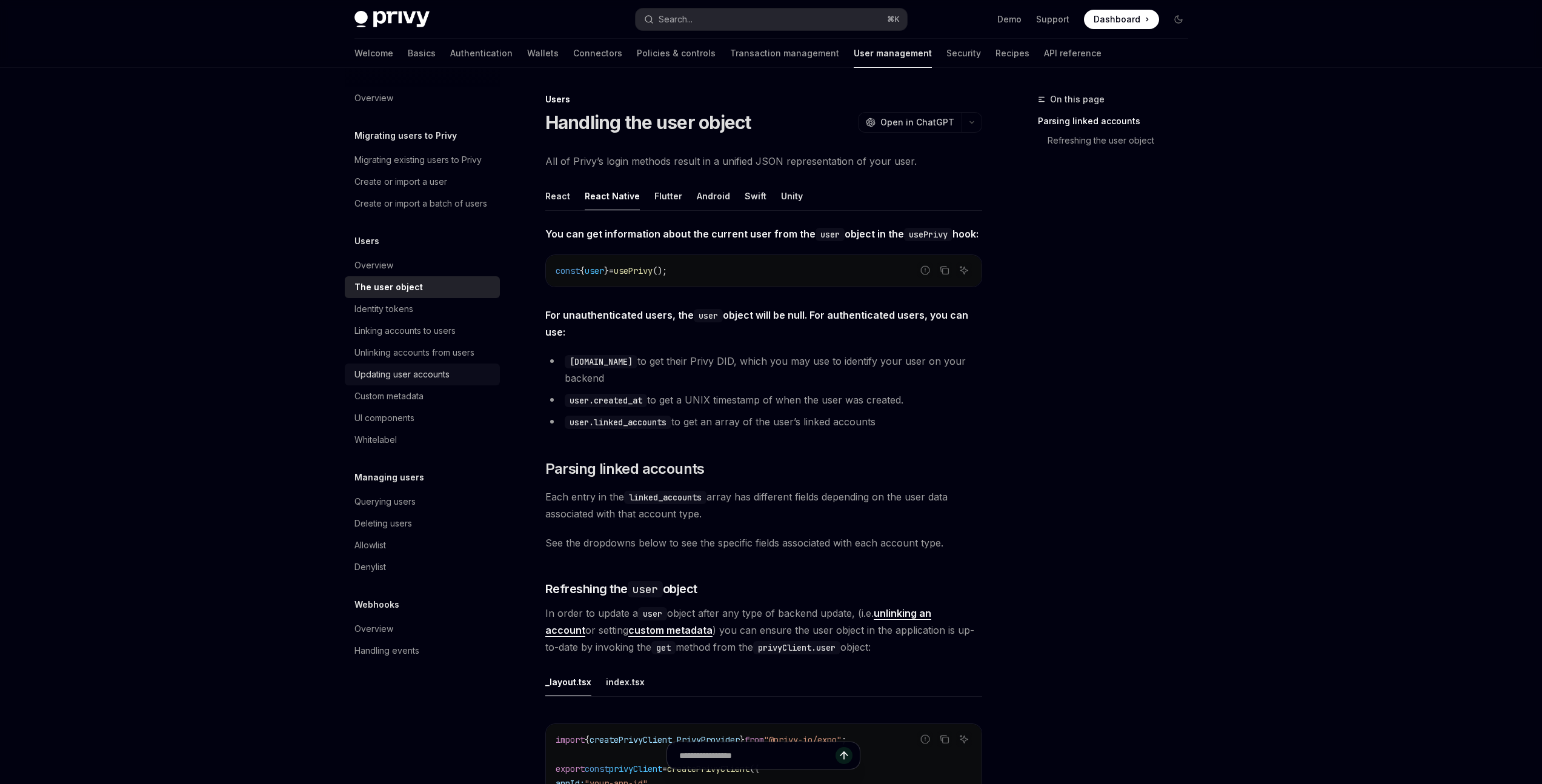
click at [419, 375] on div "Updating user accounts" at bounding box center [402, 374] width 95 height 14
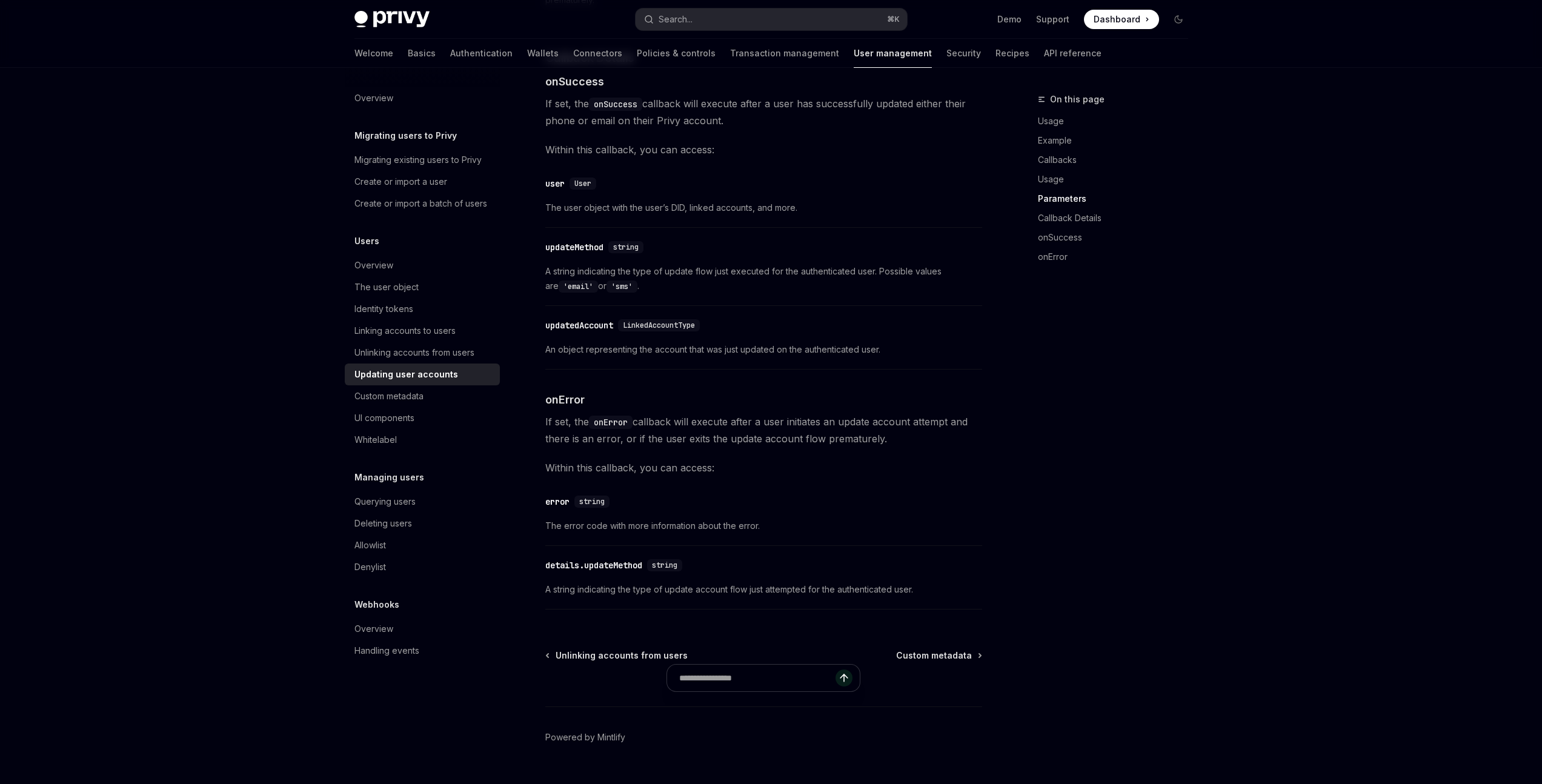
scroll to position [1494, 0]
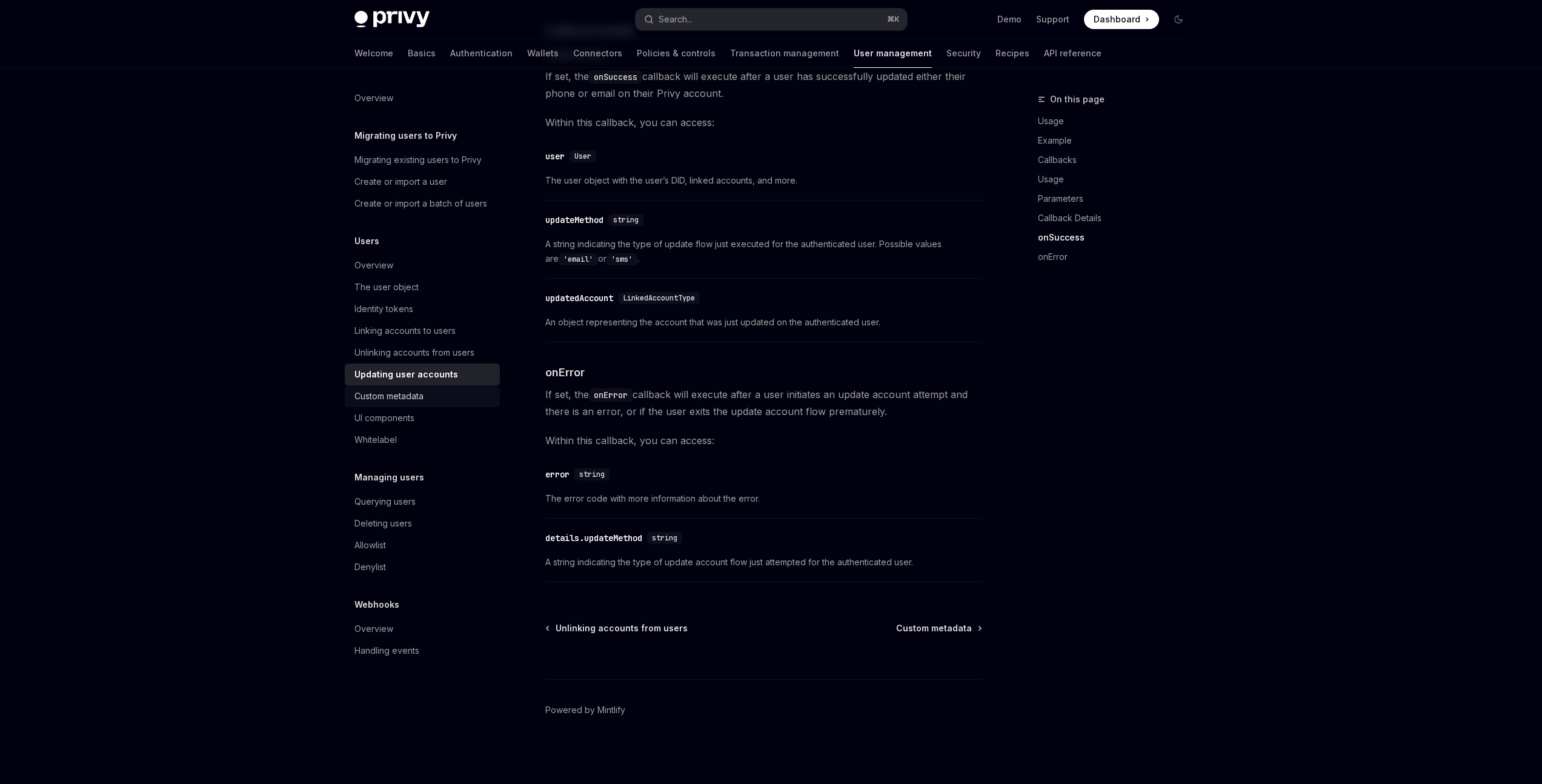
click at [392, 397] on div "Custom metadata" at bounding box center [389, 396] width 69 height 14
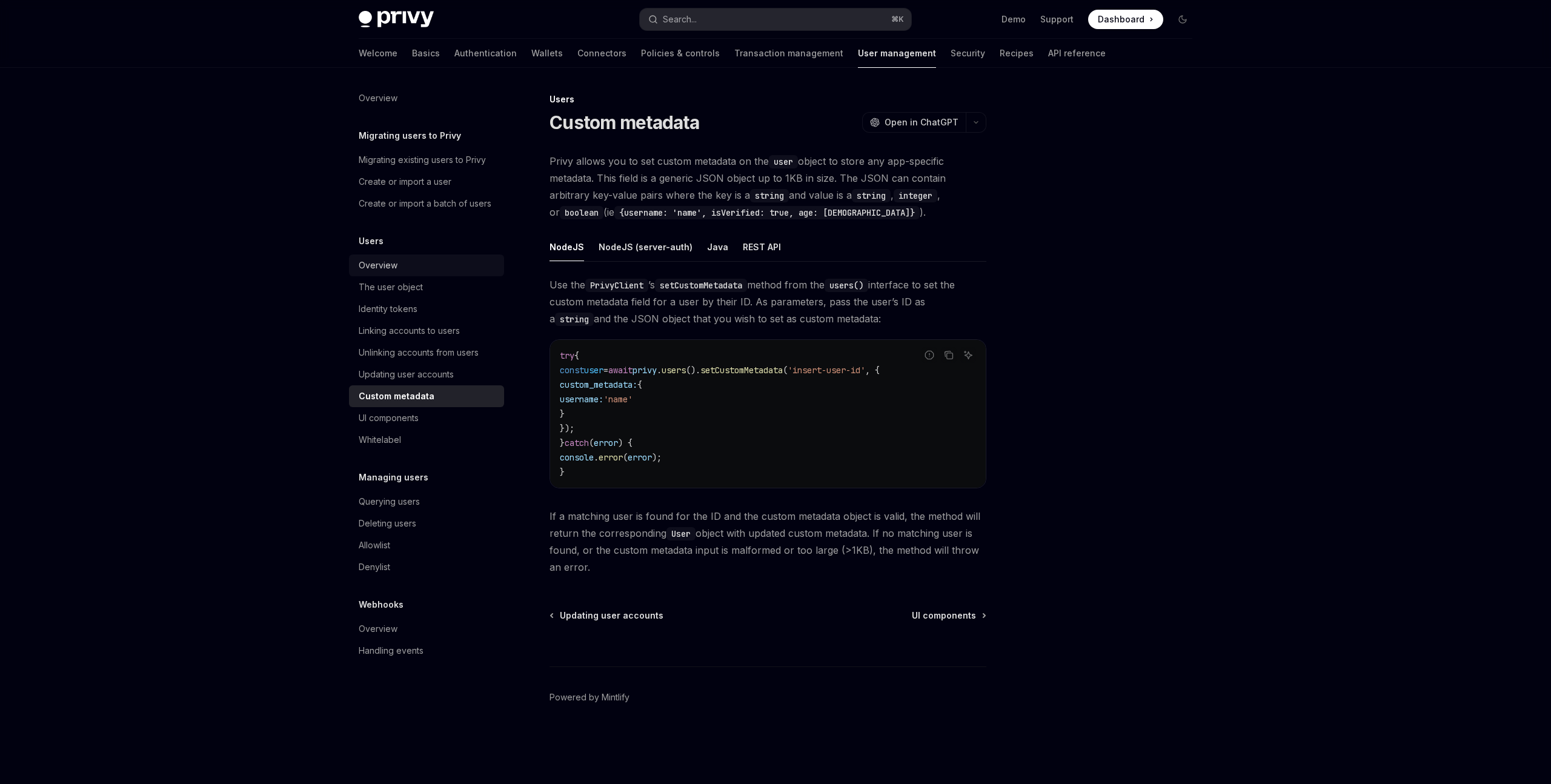
click at [410, 270] on div "Overview" at bounding box center [427, 265] width 138 height 14
type textarea "*"
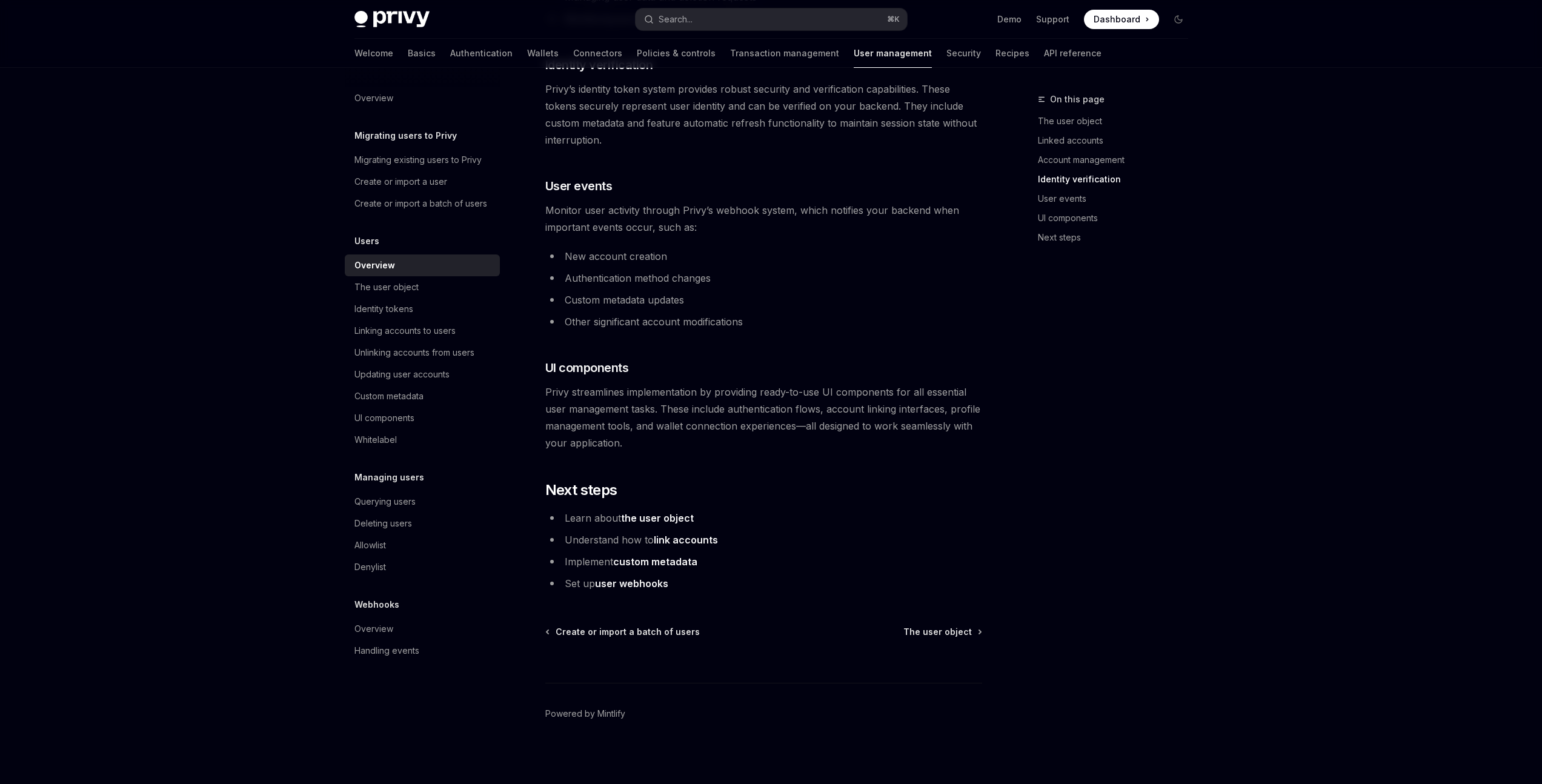
scroll to position [1047, 0]
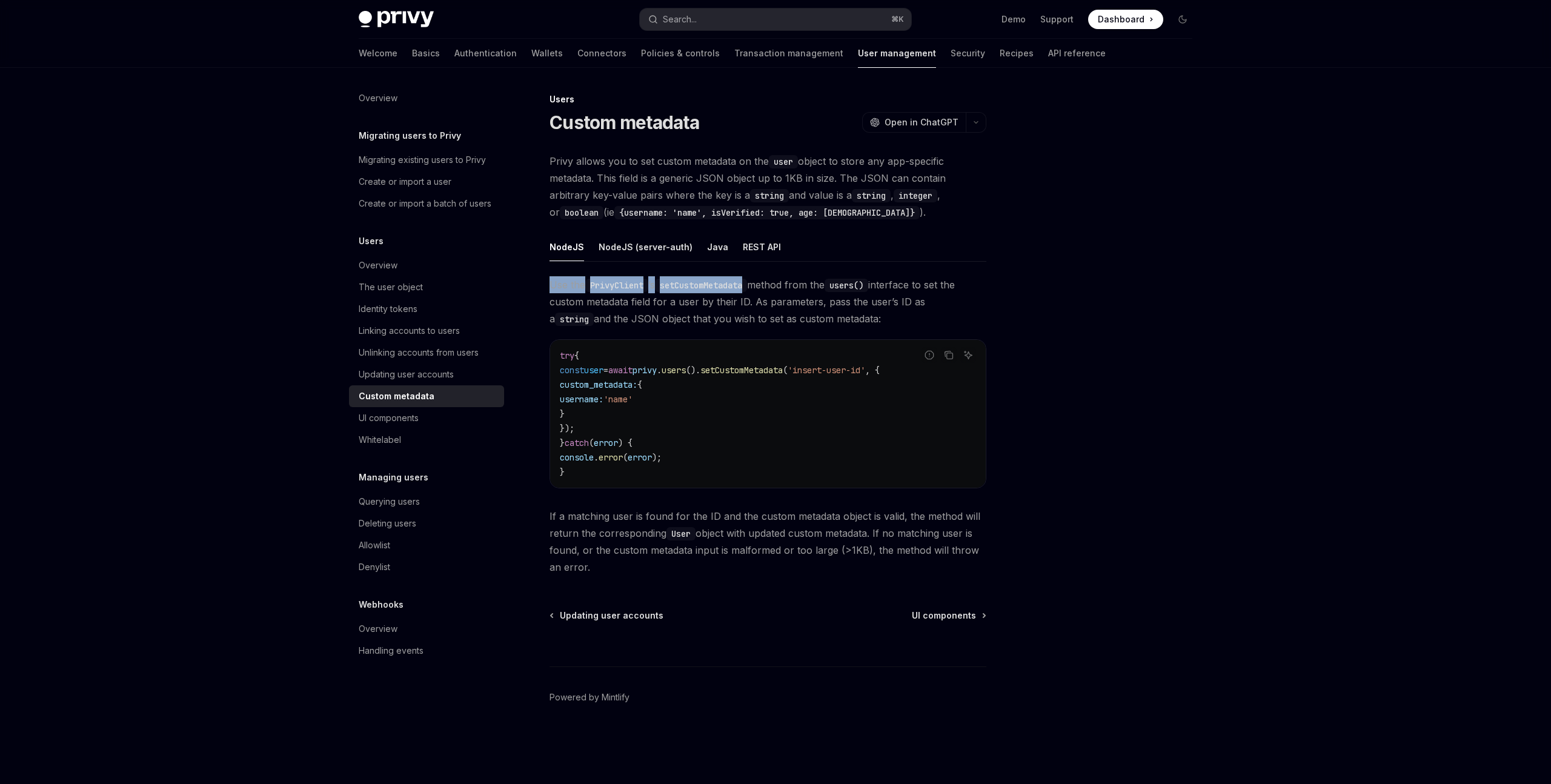
drag, startPoint x: 550, startPoint y: 282, endPoint x: 757, endPoint y: 292, distance: 207.2
click at [757, 292] on span "Use the PrivyClient ’s setCustomMetadata method from the users() interface to s…" at bounding box center [768, 301] width 437 height 51
click at [768, 273] on div "NodeJS NodeJS (server-auth) Java REST API Use the PrivyClient ’s setCustomMetad…" at bounding box center [768, 404] width 437 height 343
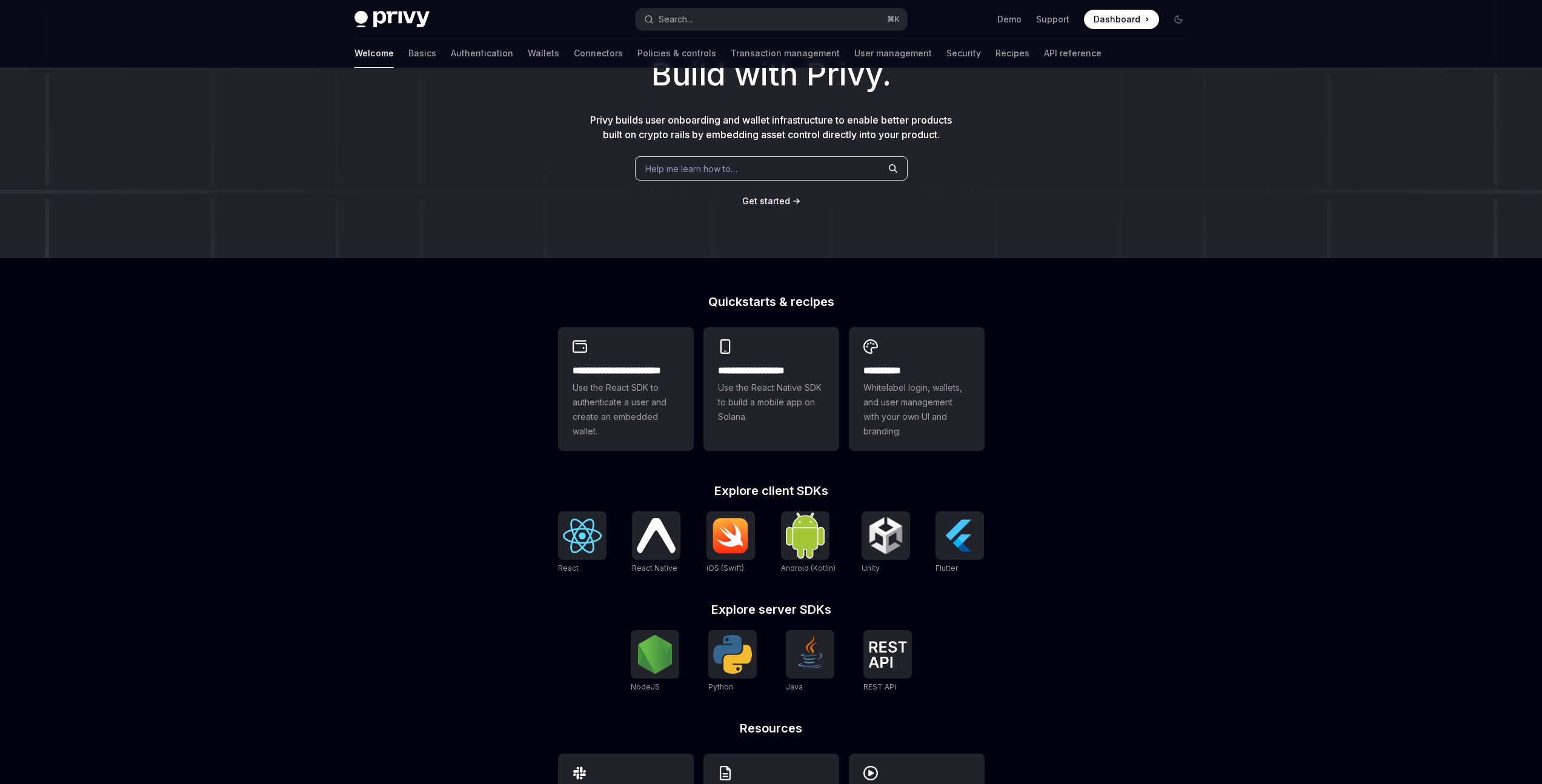
scroll to position [179, 0]
